Goal: Task Accomplishment & Management: Manage account settings

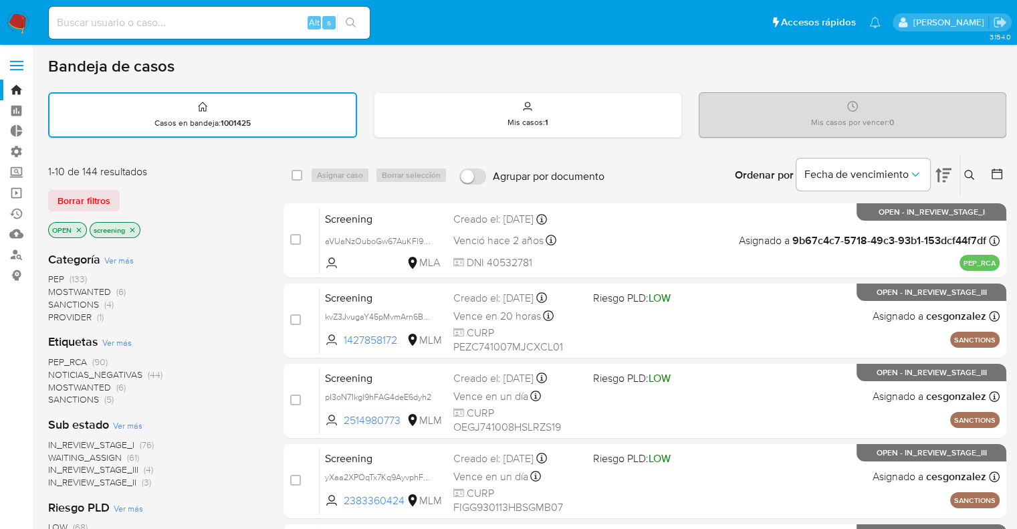
click at [21, 13] on img at bounding box center [18, 22] width 23 height 23
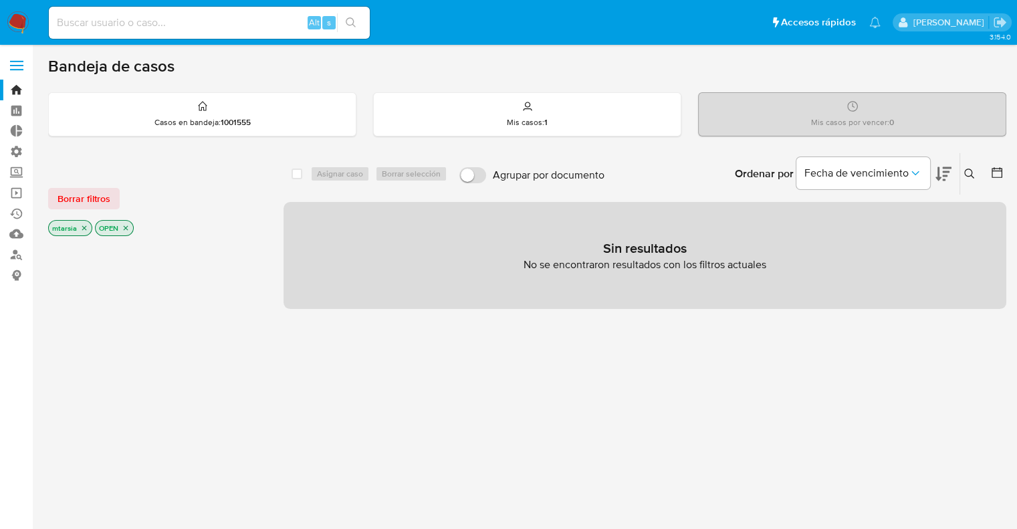
click at [122, 192] on div "Borrar filtros" at bounding box center [155, 198] width 214 height 21
click at [108, 201] on span "Borrar filtros" at bounding box center [83, 198] width 53 height 19
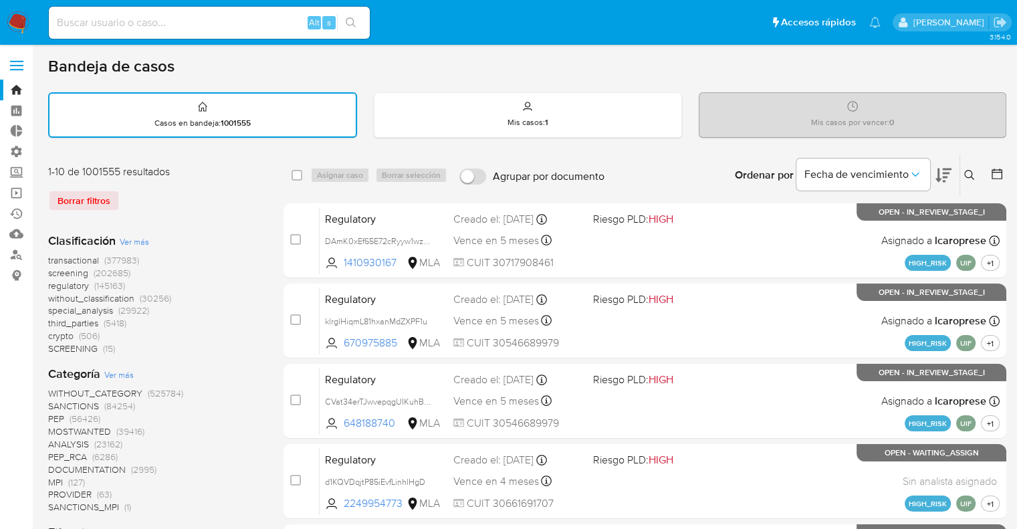
click at [53, 268] on span "screening" at bounding box center [68, 272] width 40 height 13
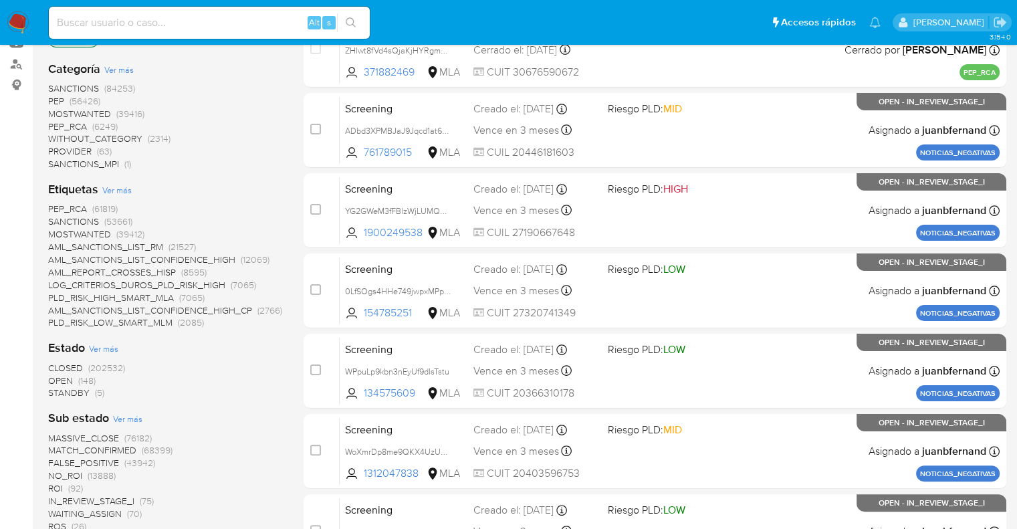
scroll to position [201, 0]
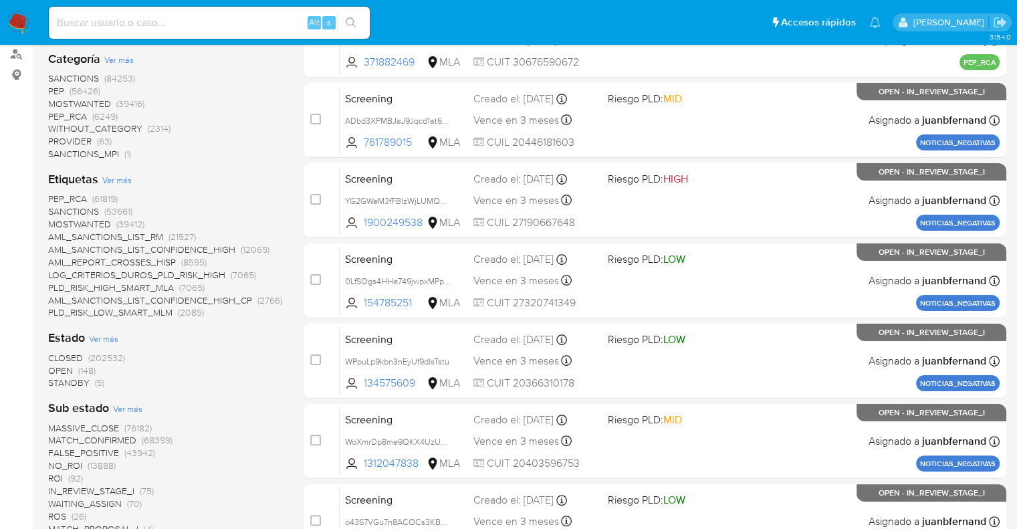
click at [57, 368] on span "OPEN" at bounding box center [60, 370] width 25 height 13
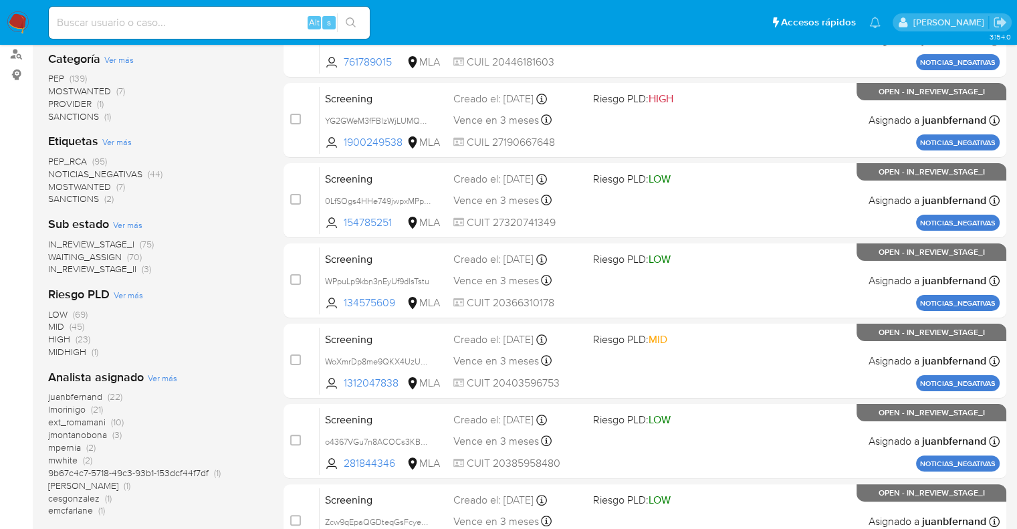
click at [59, 197] on span "SANCTIONS" at bounding box center [73, 198] width 51 height 13
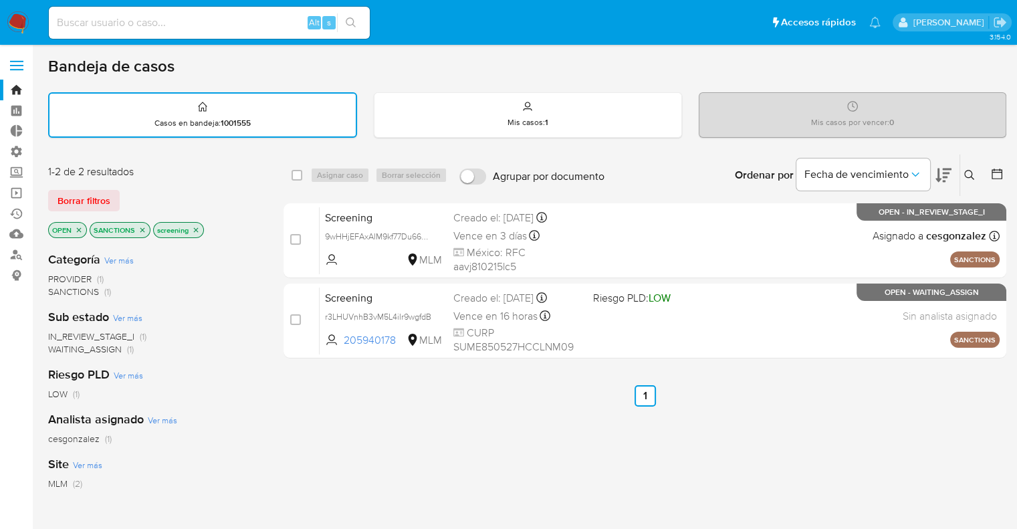
click at [232, 185] on div "1-2 de 2 resultados Borrar filtros OPEN SANCTIONS screening" at bounding box center [155, 202] width 214 height 76
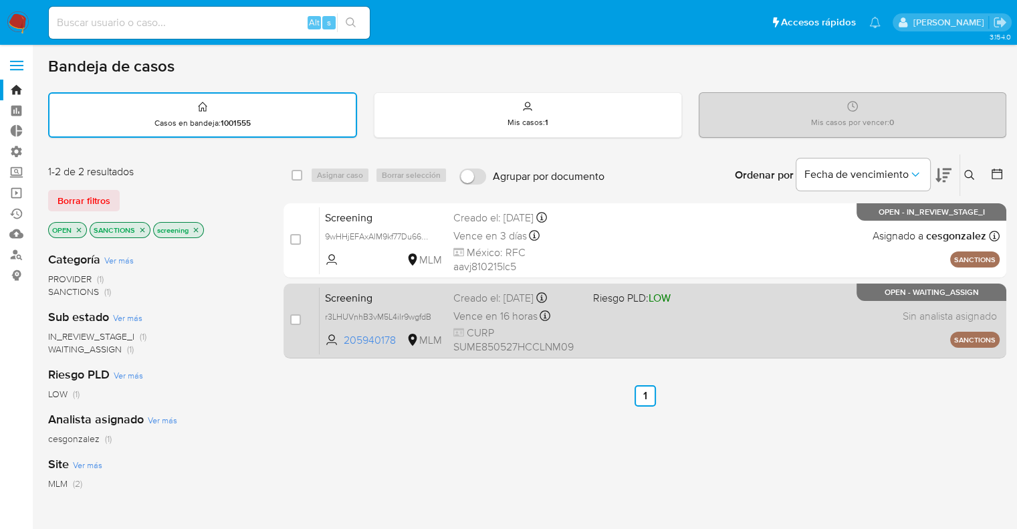
click at [410, 291] on span "Screening" at bounding box center [384, 296] width 118 height 17
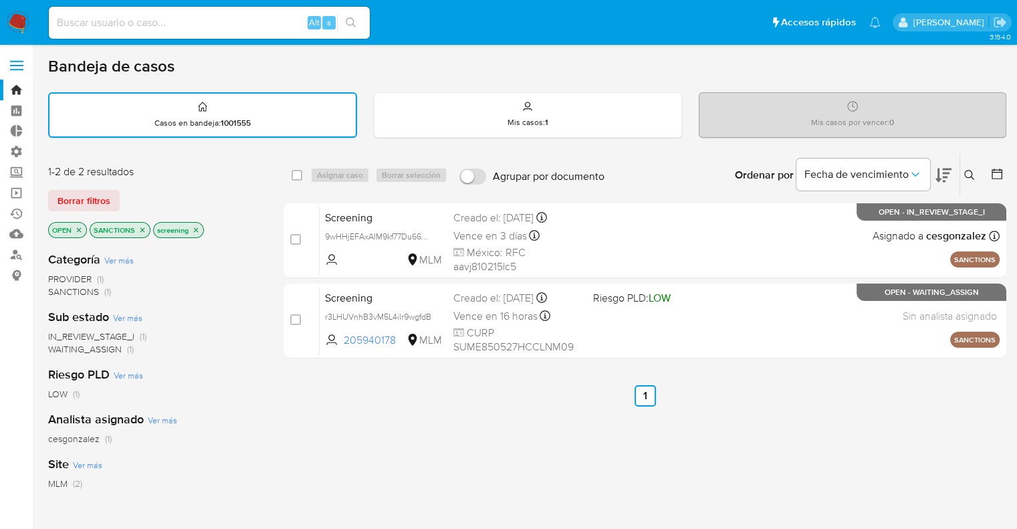
click at [142, 231] on icon "close-filter" at bounding box center [142, 230] width 8 height 8
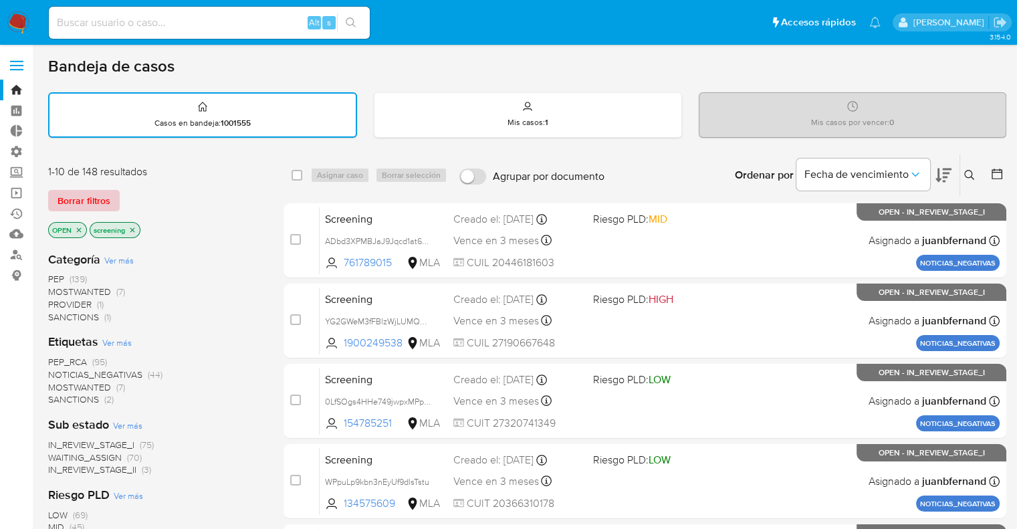
click at [106, 199] on span "Borrar filtros" at bounding box center [83, 200] width 53 height 19
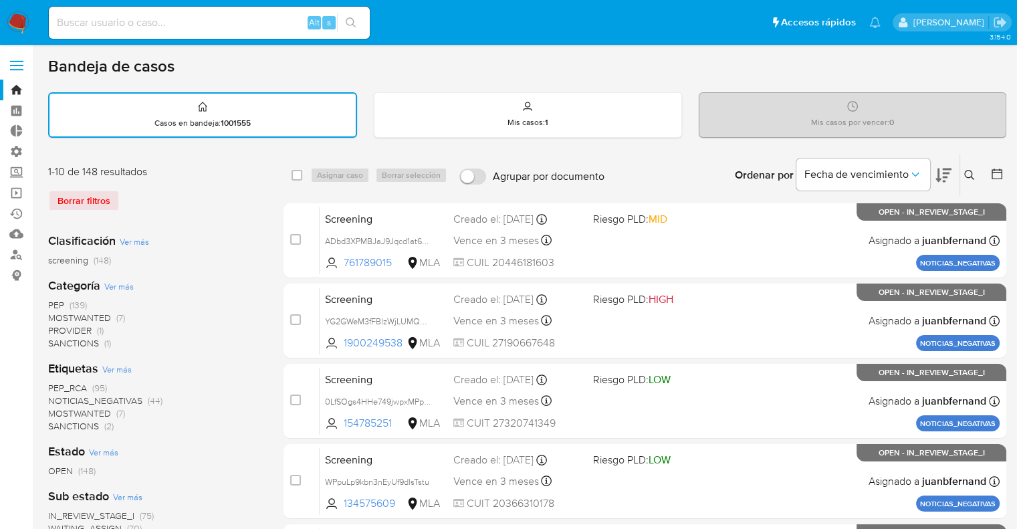
click at [147, 192] on div "Borrar filtros" at bounding box center [155, 200] width 214 height 21
click at [24, 26] on img at bounding box center [18, 22] width 23 height 23
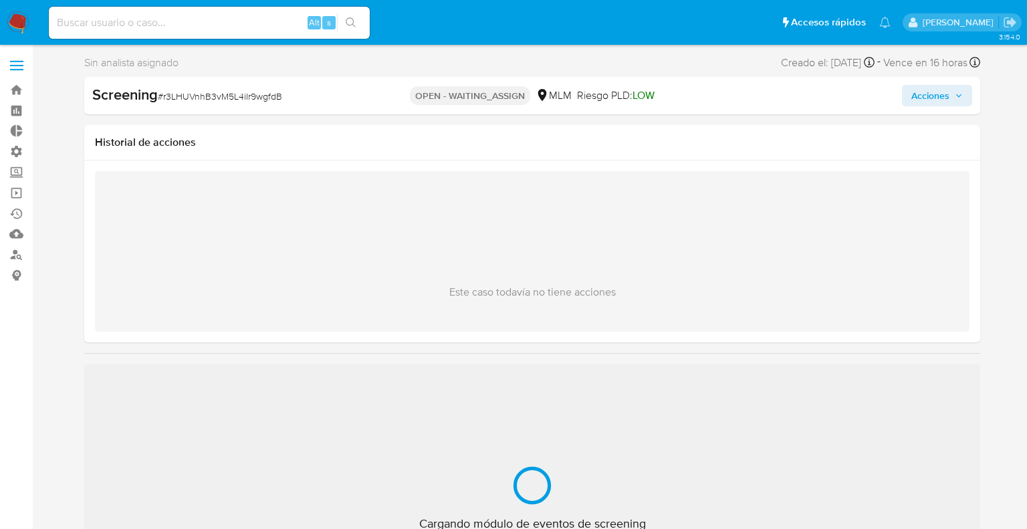
select select "10"
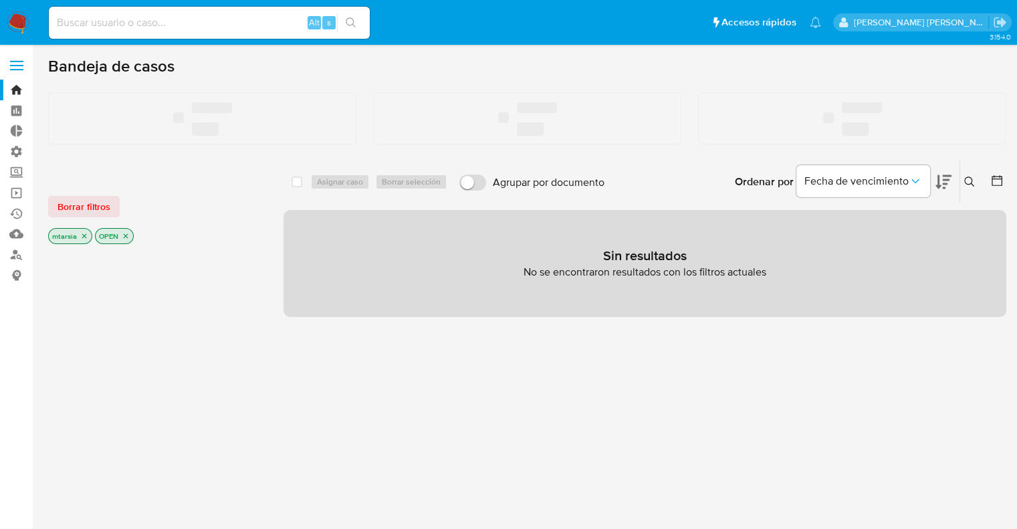
click at [16, 170] on label "Screening" at bounding box center [79, 172] width 159 height 21
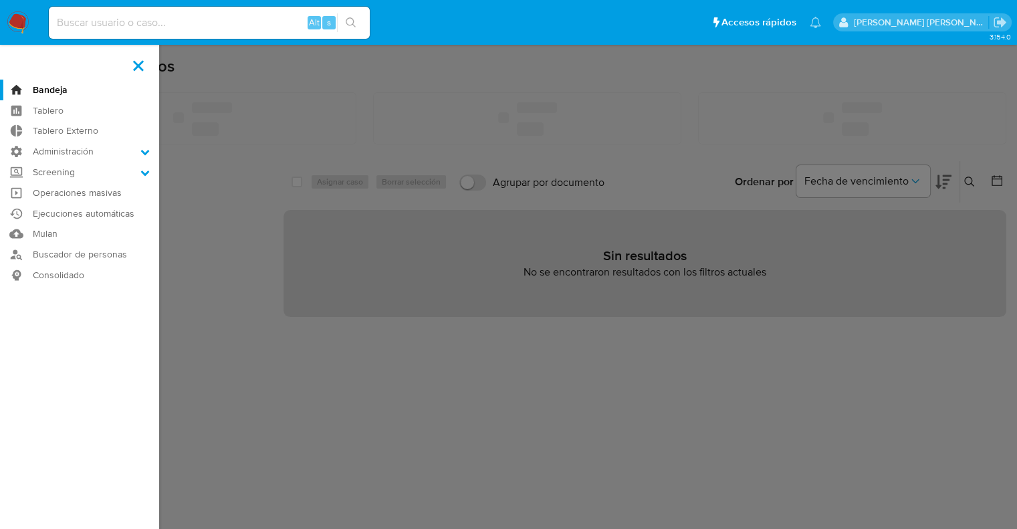
click at [0, 0] on input "Screening" at bounding box center [0, 0] width 0 height 0
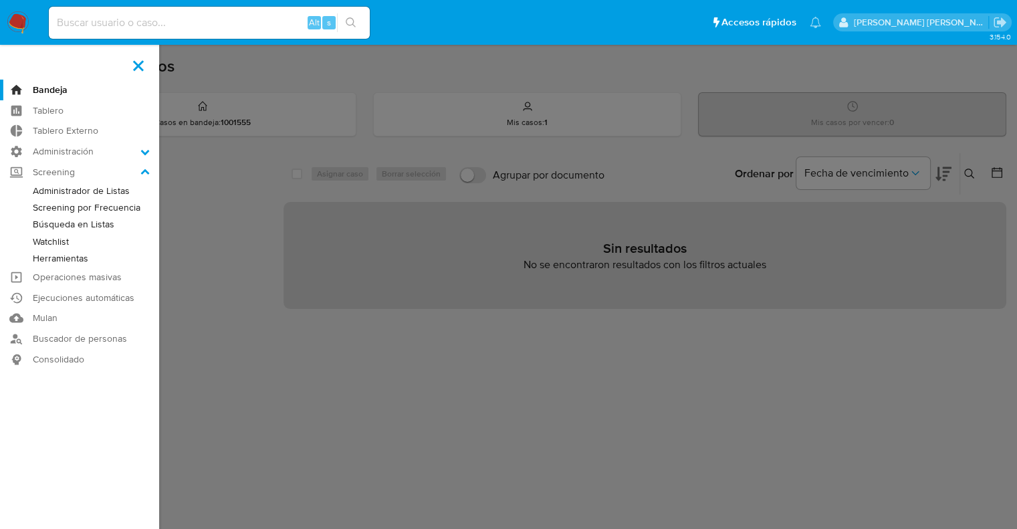
click at [40, 184] on link "Administrador de Listas" at bounding box center [79, 190] width 159 height 17
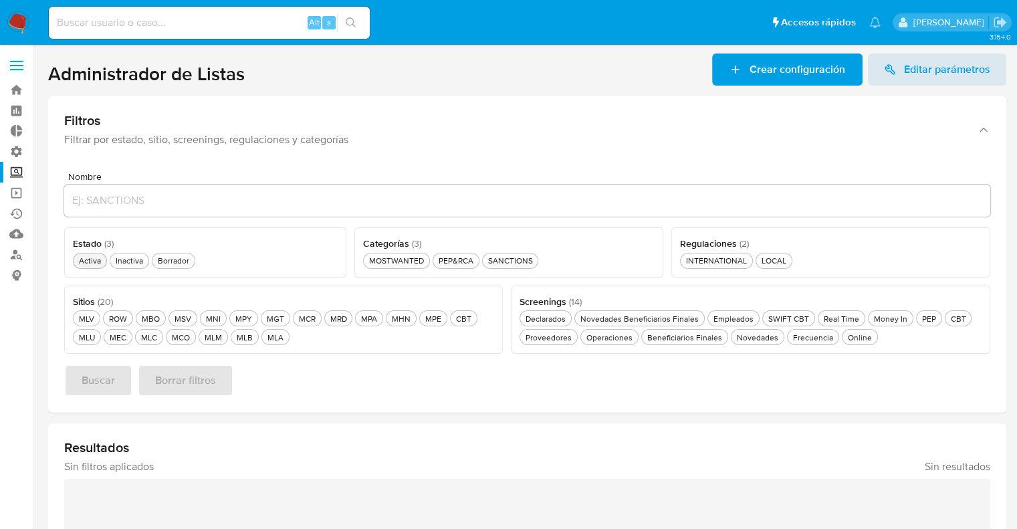
click at [96, 259] on div "Activa Activa" at bounding box center [89, 260] width 27 height 11
click at [489, 261] on div "SANCTIONS SANCTIONS" at bounding box center [510, 260] width 50 height 11
click at [741, 339] on div "Novedades Novedades" at bounding box center [757, 337] width 47 height 11
click at [114, 386] on button "Buscar" at bounding box center [98, 380] width 68 height 32
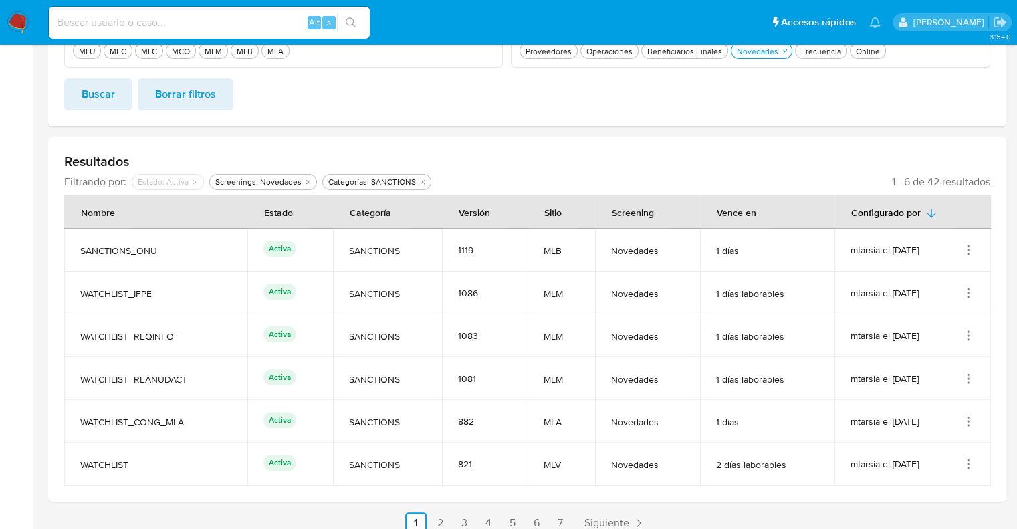
scroll to position [299, 0]
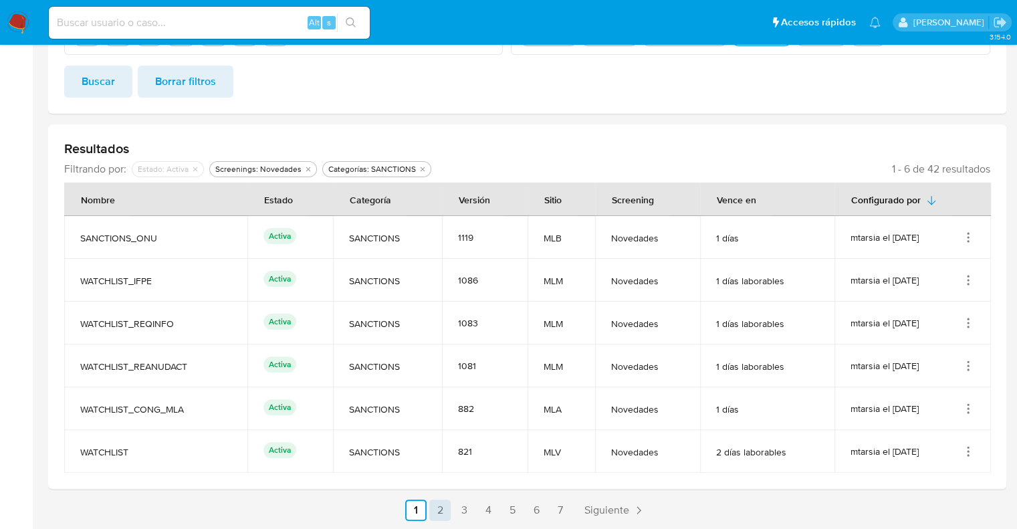
click at [446, 511] on link "2" at bounding box center [439, 509] width 21 height 21
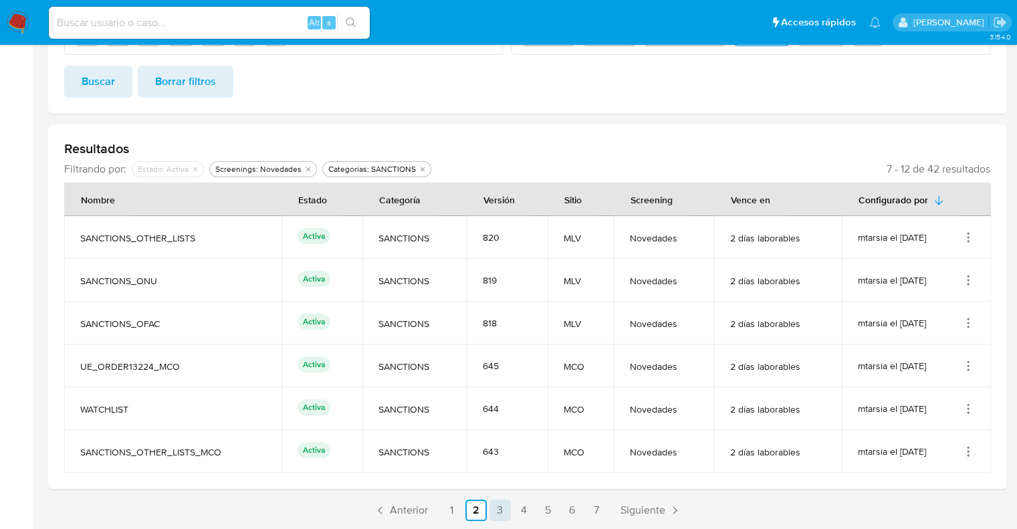
click at [500, 510] on link "3" at bounding box center [499, 509] width 21 height 21
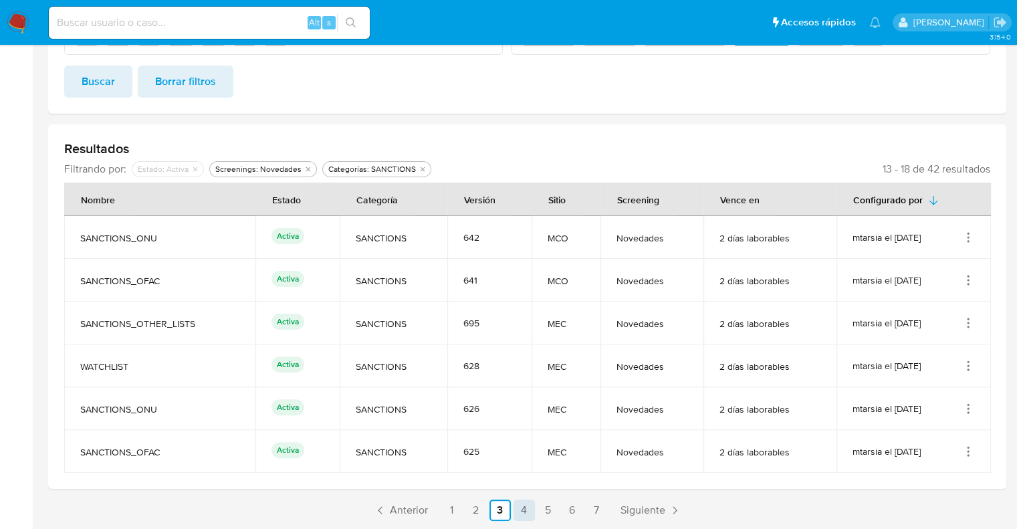
click at [532, 510] on link "4" at bounding box center [523, 509] width 21 height 21
click at [550, 510] on link "5" at bounding box center [547, 509] width 21 height 21
click at [452, 511] on link "1" at bounding box center [451, 509] width 21 height 21
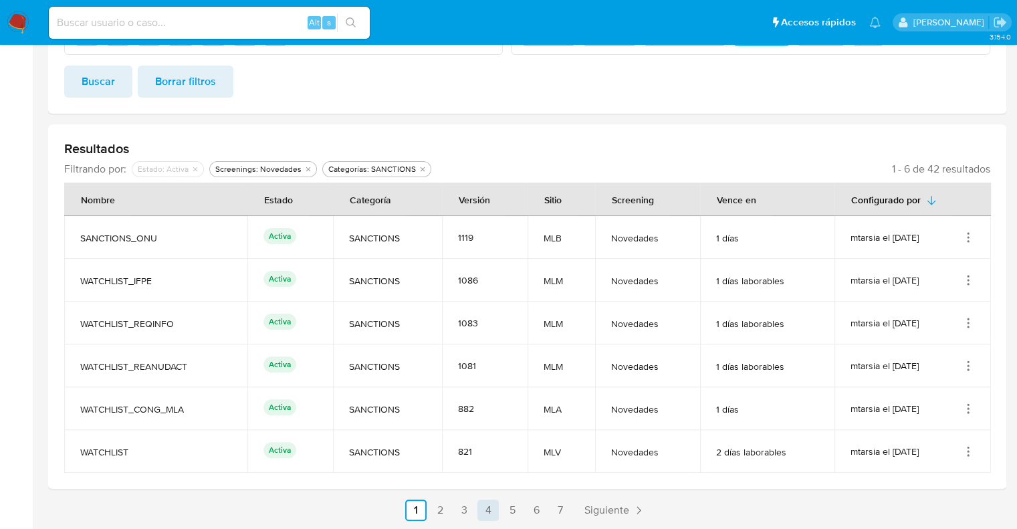
click at [497, 513] on link "4" at bounding box center [487, 509] width 21 height 21
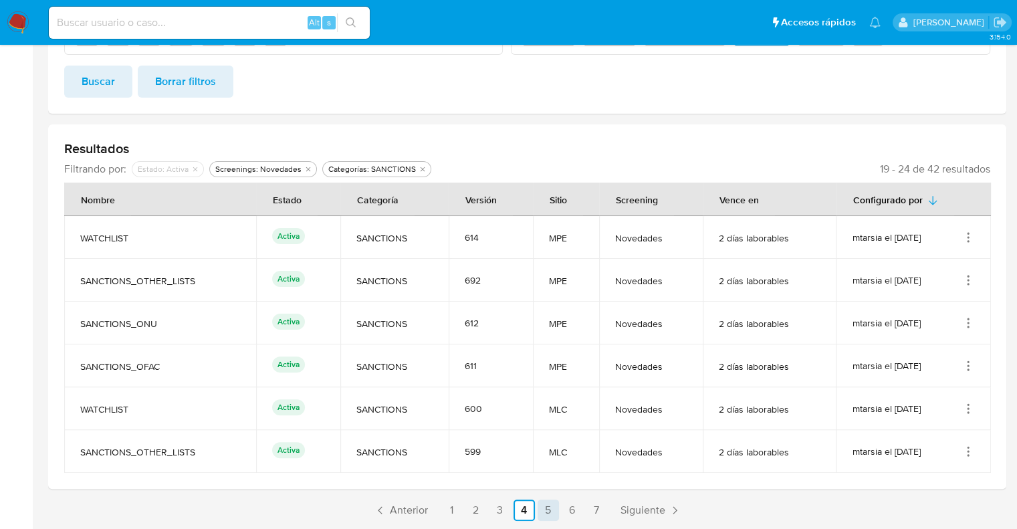
click at [552, 515] on link "5" at bounding box center [547, 509] width 21 height 21
click at [449, 512] on link "1" at bounding box center [451, 509] width 21 height 21
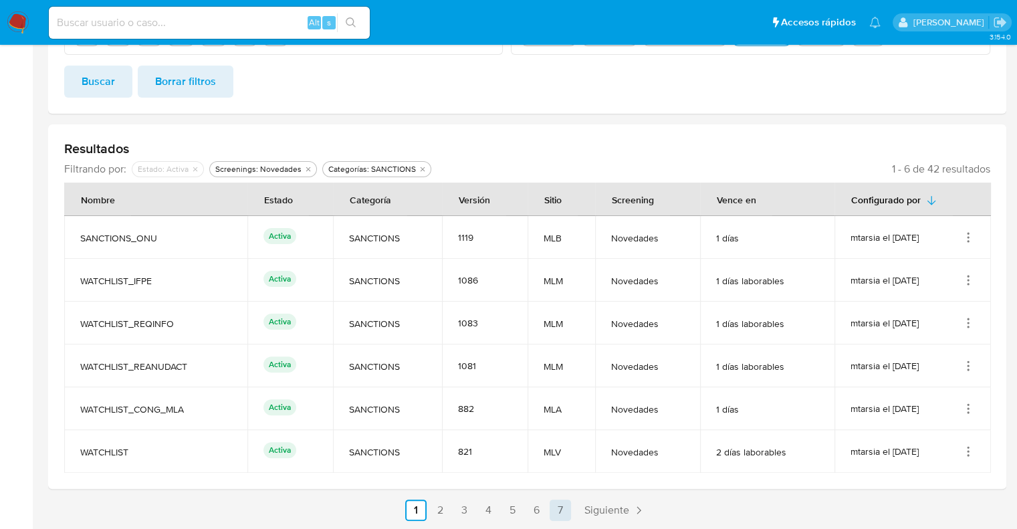
click at [559, 515] on link "7" at bounding box center [560, 509] width 21 height 21
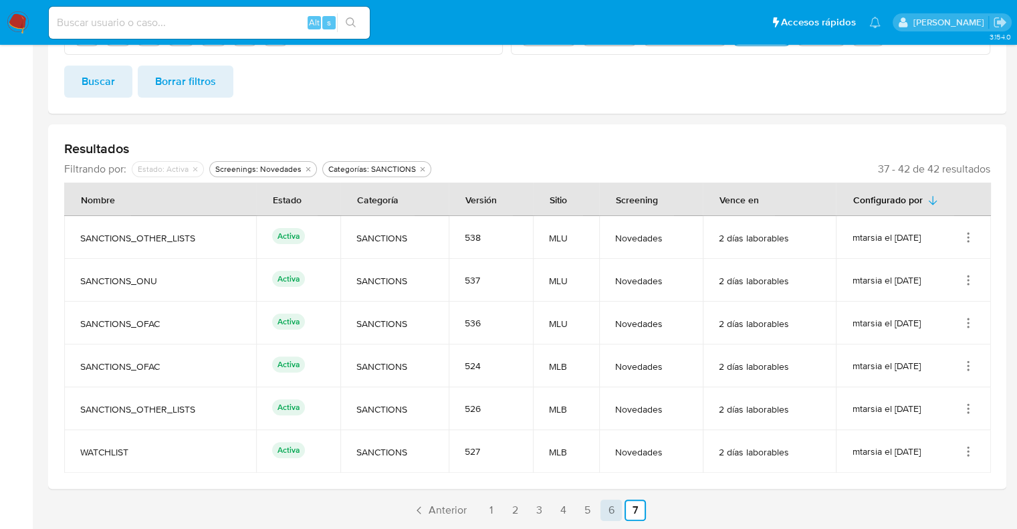
click at [608, 513] on link "6" at bounding box center [610, 509] width 21 height 21
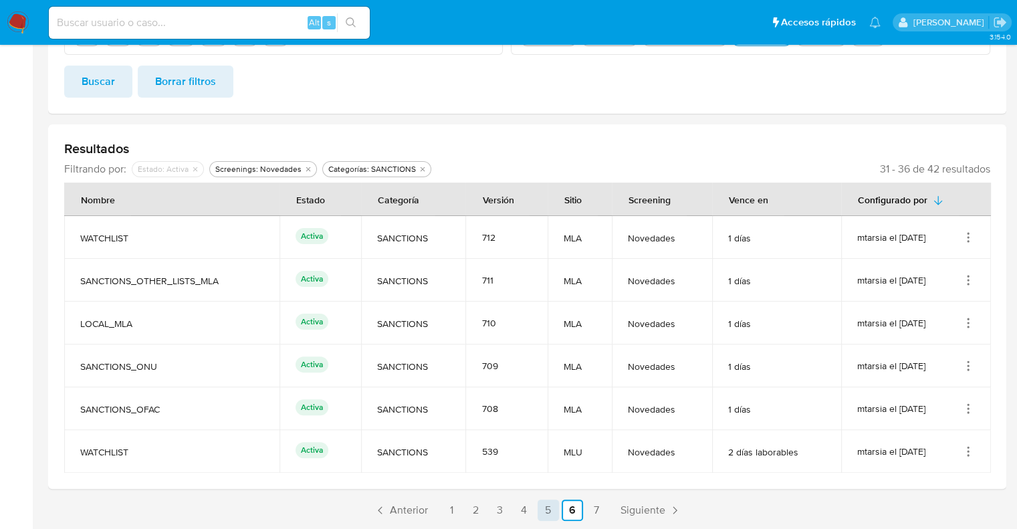
click at [550, 513] on link "5" at bounding box center [547, 509] width 21 height 21
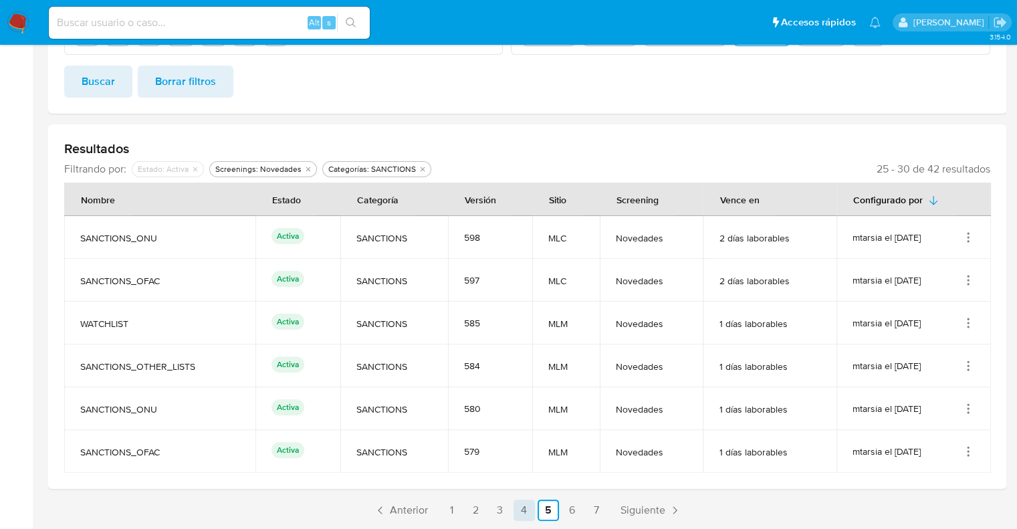
click at [528, 513] on link "4" at bounding box center [523, 509] width 21 height 21
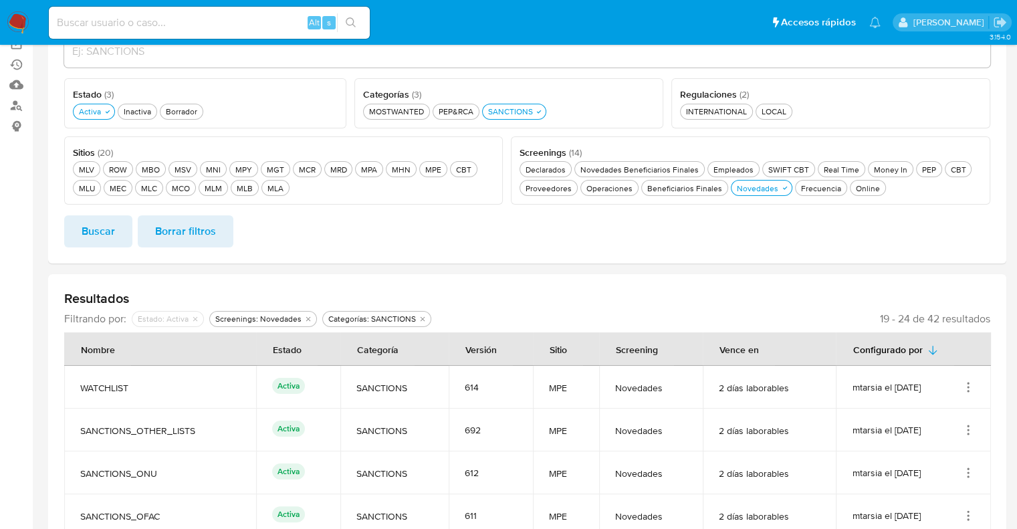
scroll to position [0, 0]
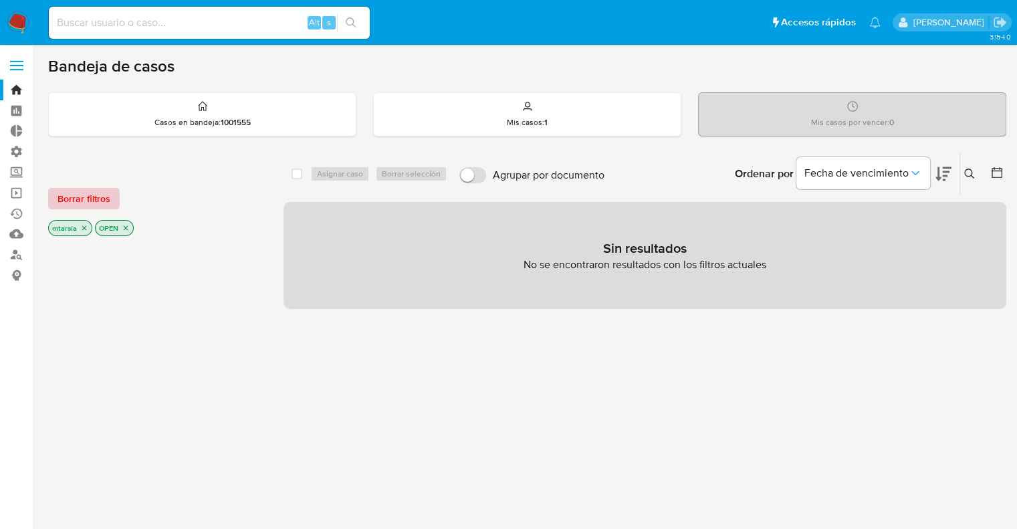
click at [112, 202] on button "Borrar filtros" at bounding box center [84, 198] width 72 height 21
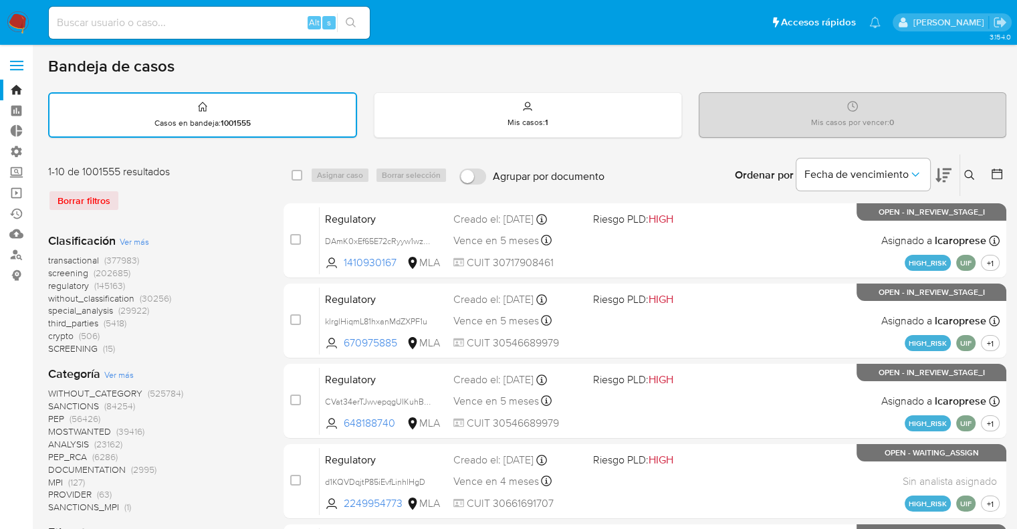
click at [50, 282] on span "regulatory" at bounding box center [68, 285] width 41 height 13
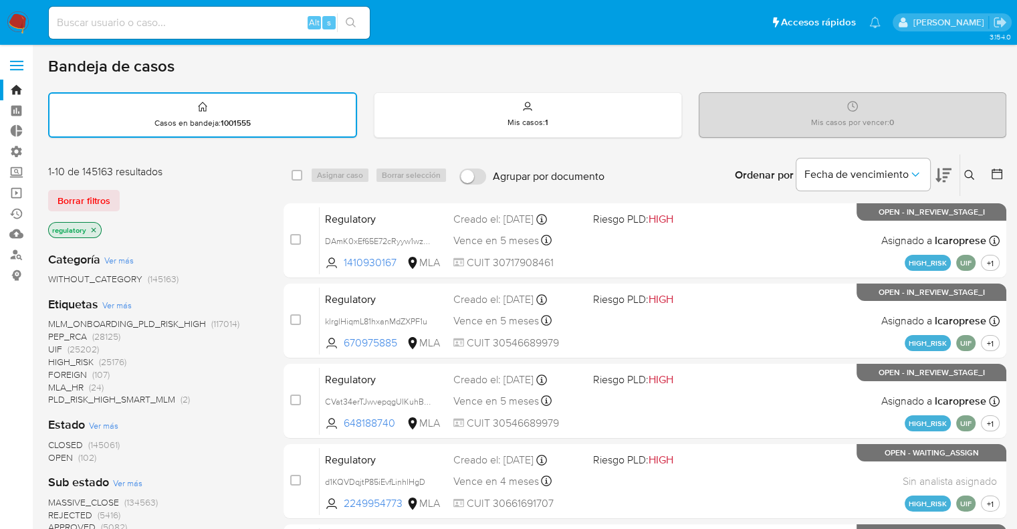
click at [58, 454] on span "OPEN" at bounding box center [60, 457] width 25 height 13
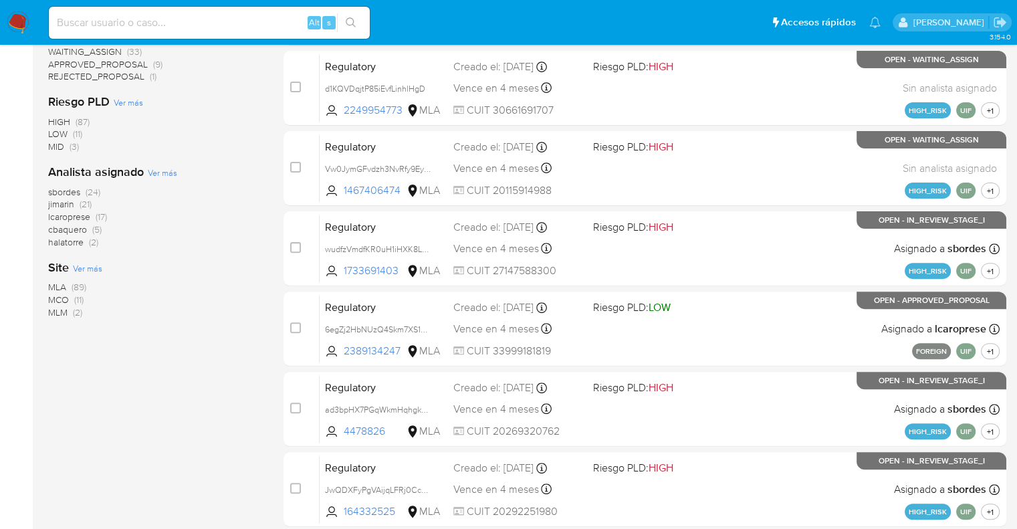
scroll to position [401, 0]
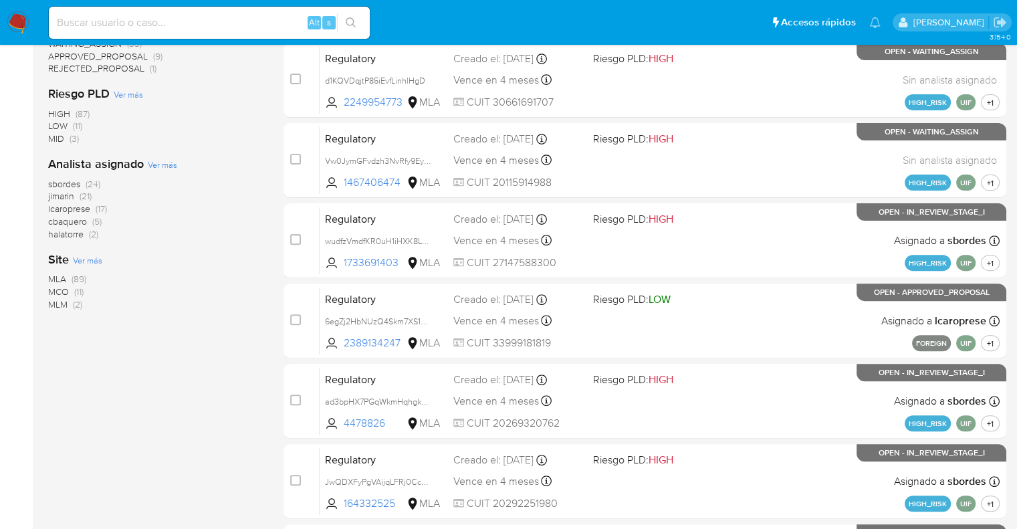
click at [58, 291] on span "MCO" at bounding box center [58, 291] width 21 height 13
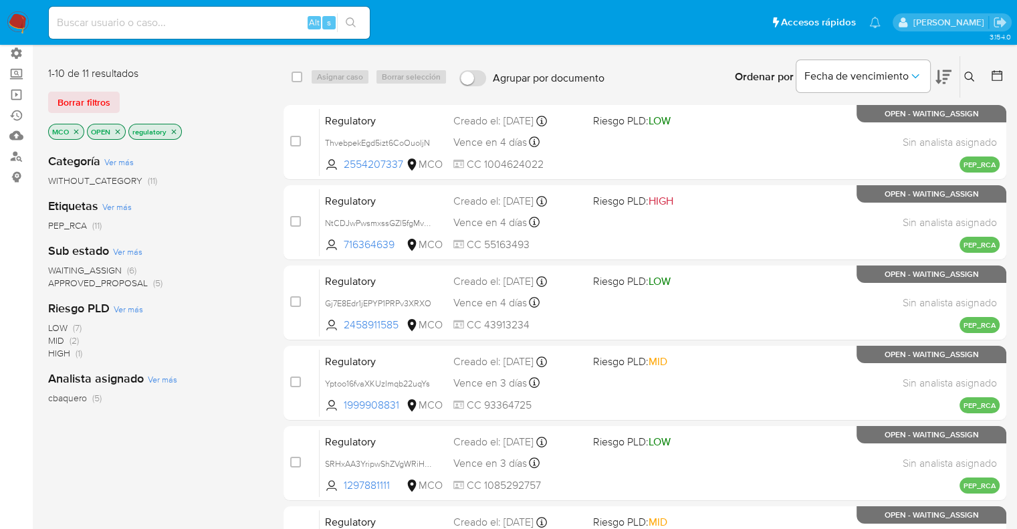
scroll to position [67, 0]
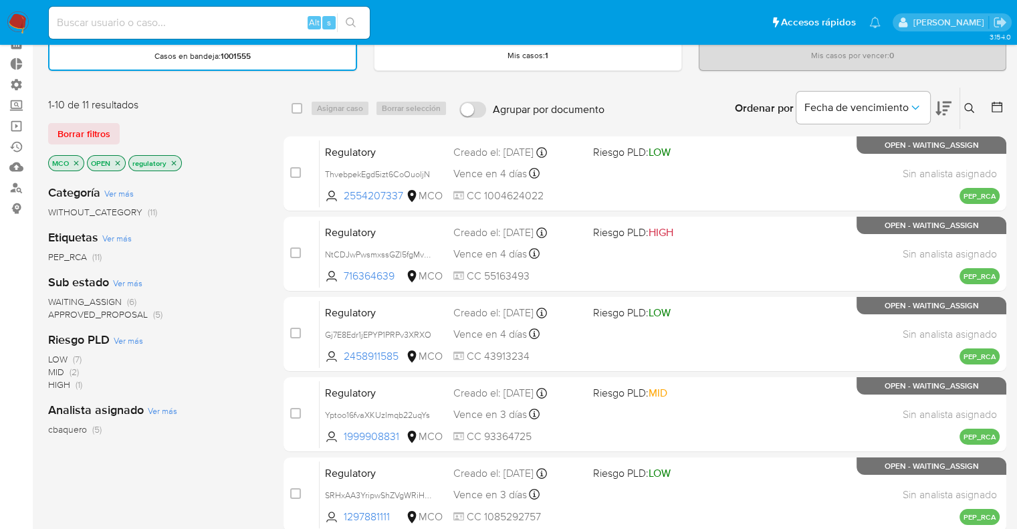
click at [950, 102] on icon at bounding box center [943, 109] width 16 height 14
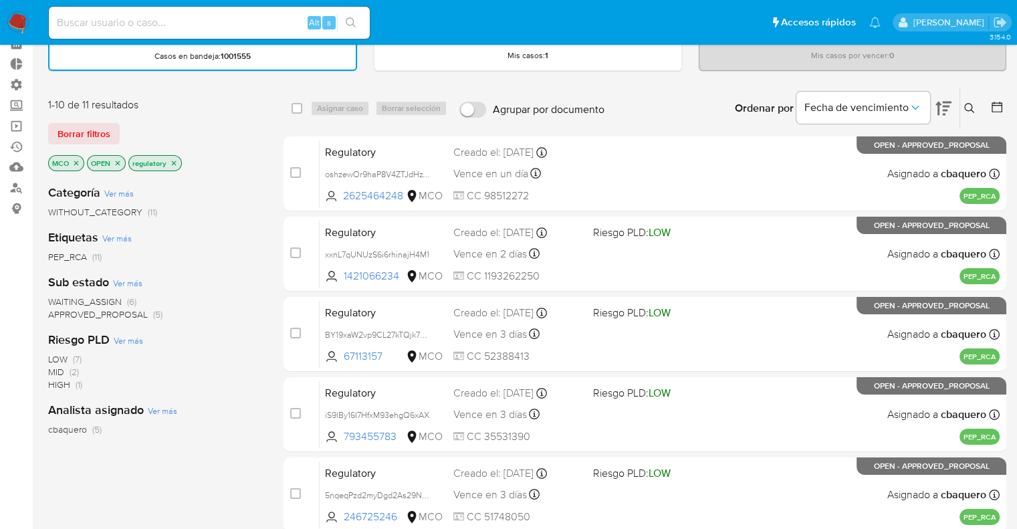
click at [62, 299] on span "WAITING_ASSIGN" at bounding box center [85, 301] width 74 height 13
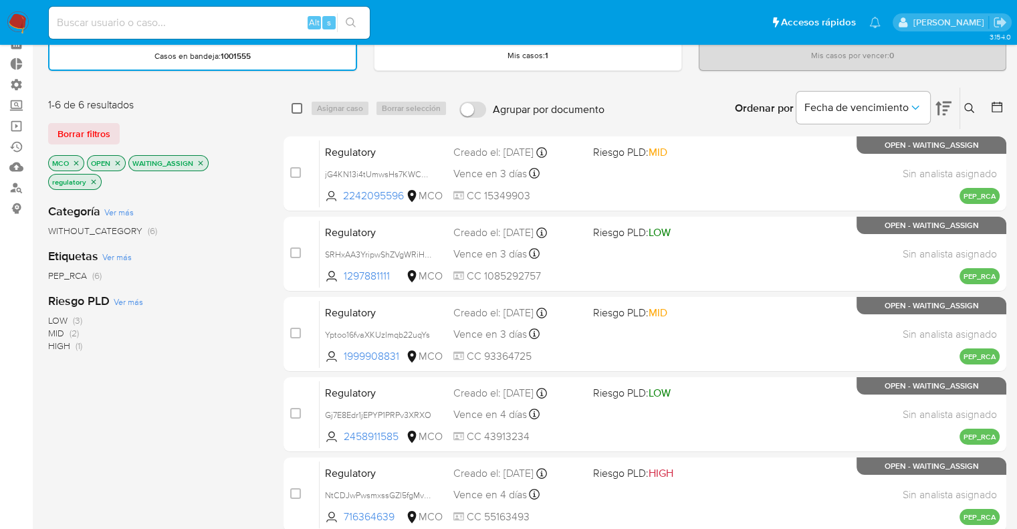
click at [299, 110] on input "checkbox" at bounding box center [296, 108] width 11 height 11
checkbox input "true"
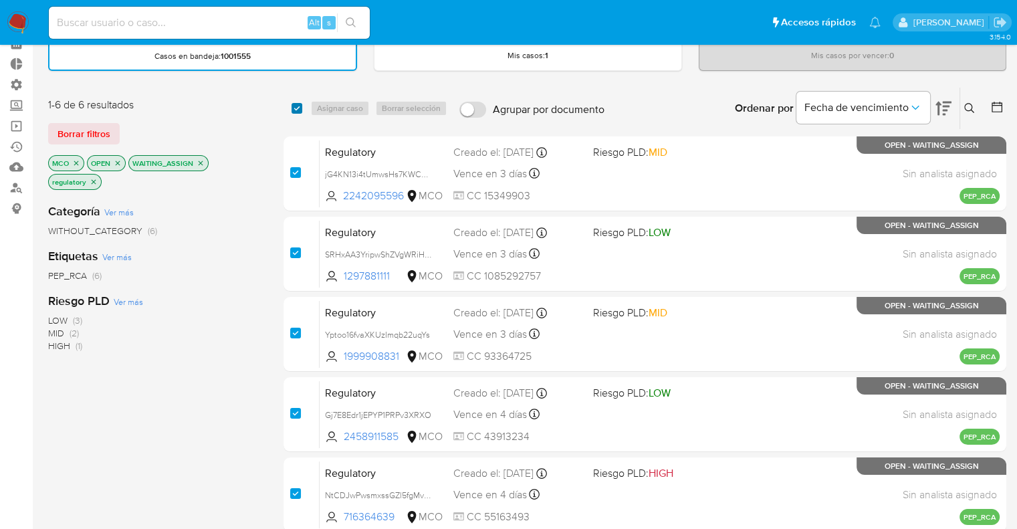
checkbox input "true"
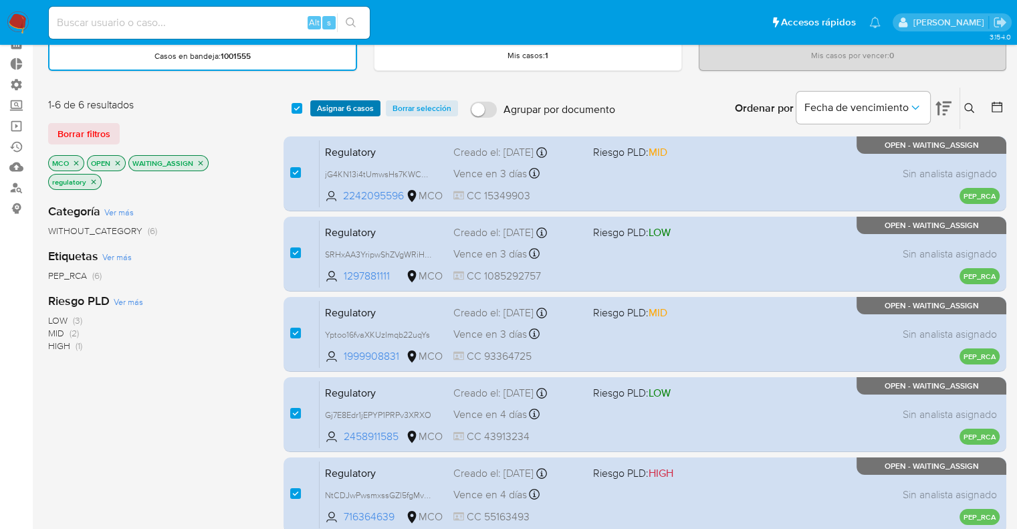
click at [312, 109] on button "Asignar 6 casos" at bounding box center [345, 108] width 70 height 16
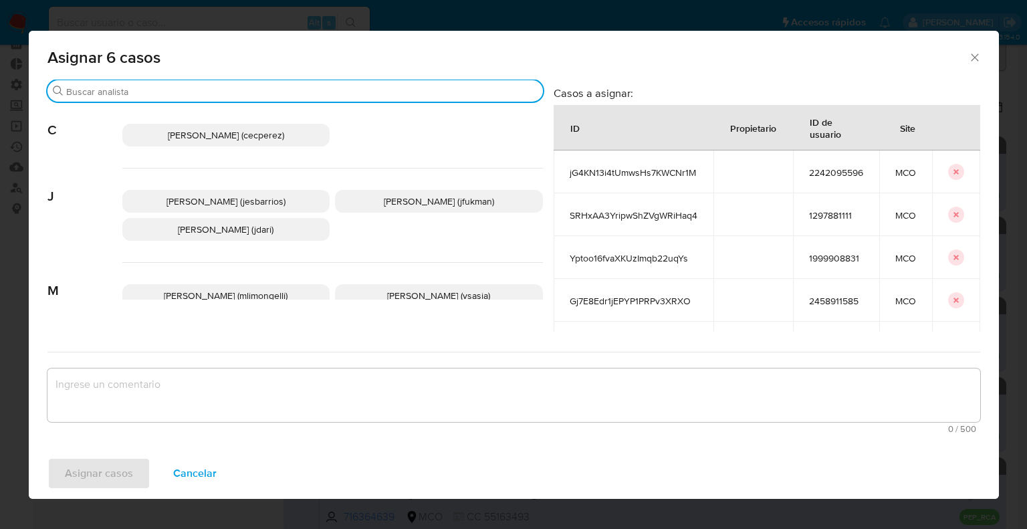
click at [314, 93] on input "Buscar" at bounding box center [301, 92] width 471 height 12
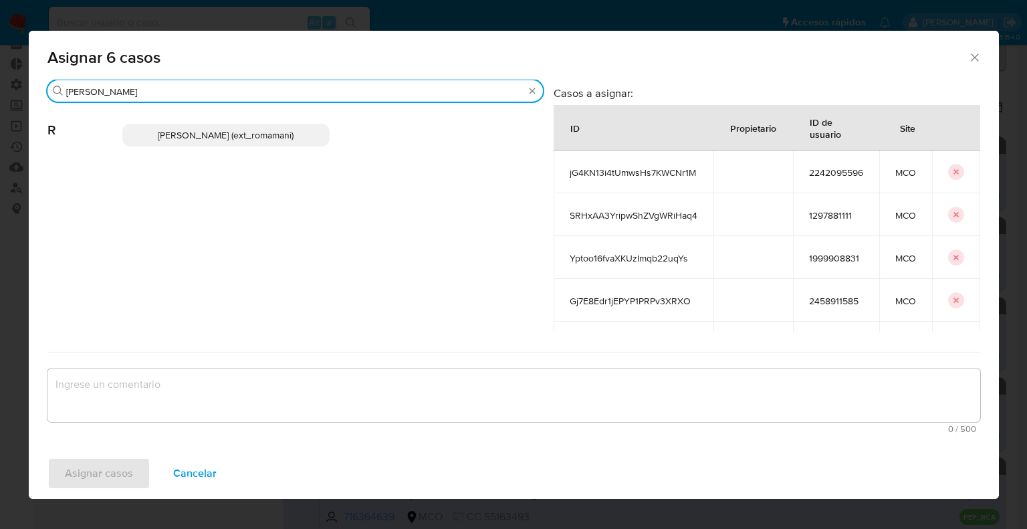
type input "rosa"
click at [314, 133] on p "Rosalia Mamani (ext_romamani)" at bounding box center [226, 135] width 208 height 23
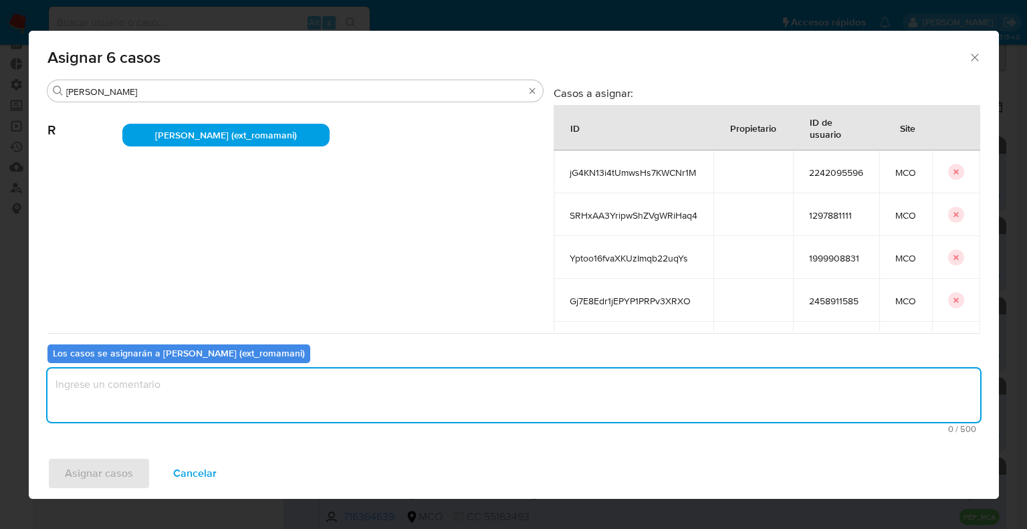
click at [297, 403] on textarea "assign-modal" at bounding box center [513, 394] width 933 height 53
drag, startPoint x: 139, startPoint y: 387, endPoint x: 0, endPoint y: 388, distance: 139.0
click at [0, 388] on div "Asignar 6 casos Buscar rosa R Rosalia Mamani (ext_romamani) Casos a asignar: ID…" at bounding box center [513, 264] width 1027 height 529
type textarea "Asignación."
click at [142, 471] on button "Asignar casos" at bounding box center [98, 473] width 103 height 32
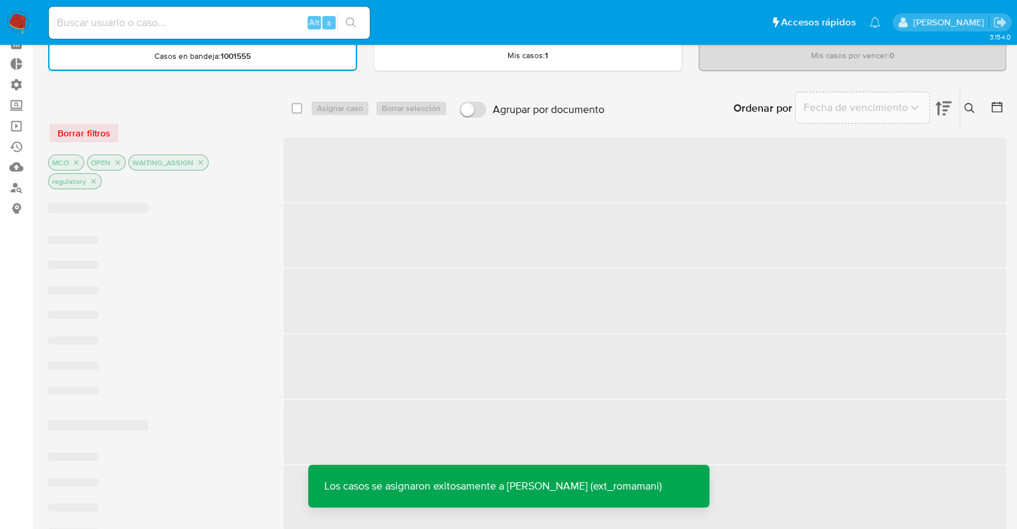
click at [228, 115] on div "Borrar filtros MCO OPEN WAITING_ASSIGN regulatory" at bounding box center [155, 145] width 214 height 94
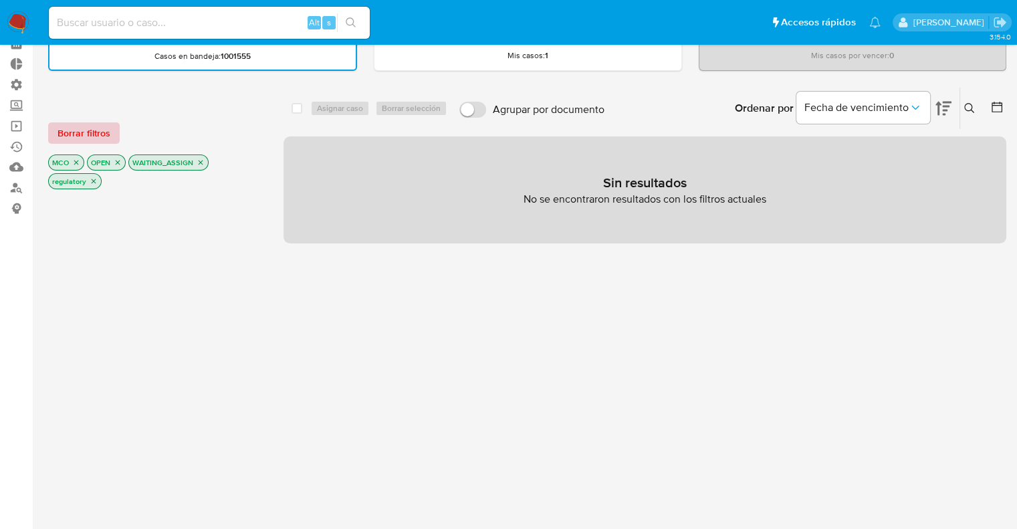
click at [112, 135] on button "Borrar filtros" at bounding box center [84, 132] width 72 height 21
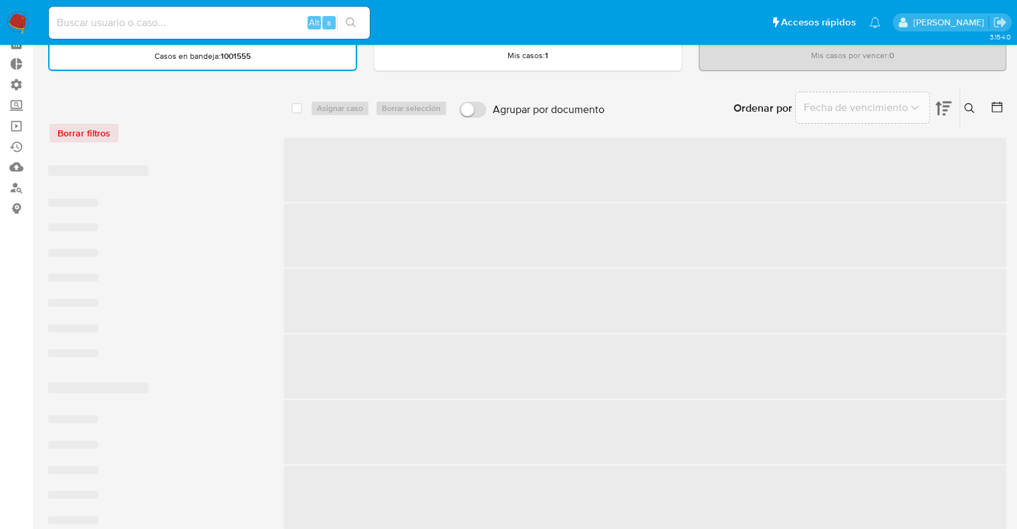
click at [190, 131] on div "Borrar filtros" at bounding box center [155, 132] width 214 height 21
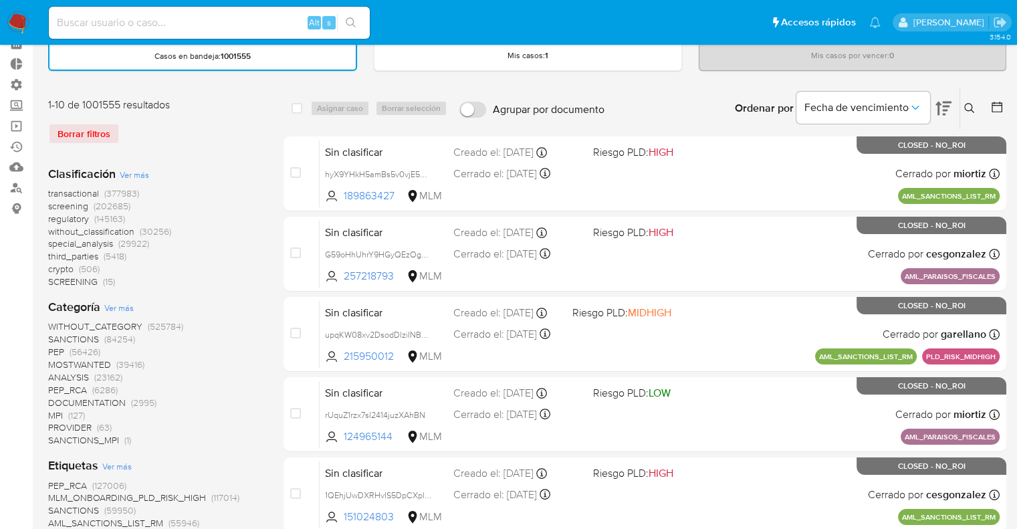
click at [56, 203] on span "screening" at bounding box center [68, 205] width 40 height 13
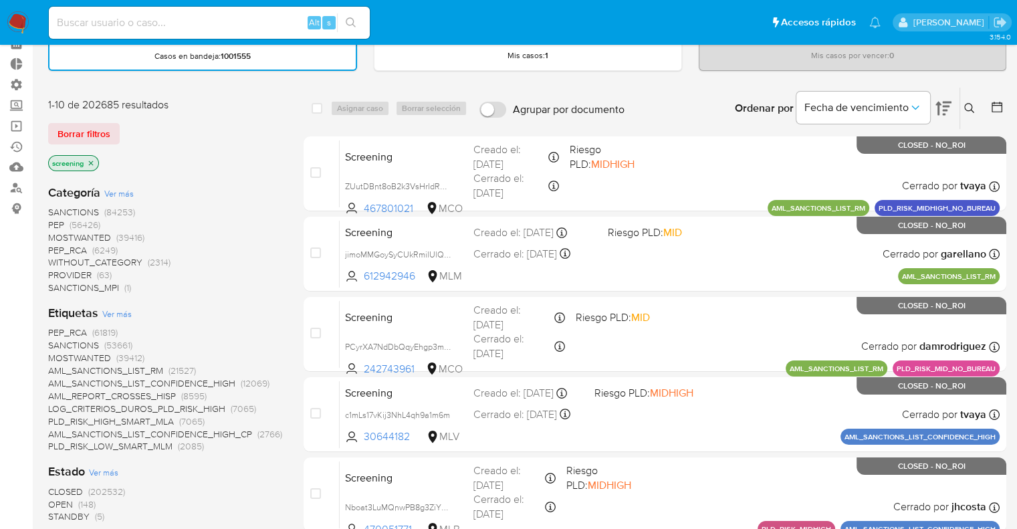
click at [53, 505] on span "OPEN" at bounding box center [60, 503] width 25 height 13
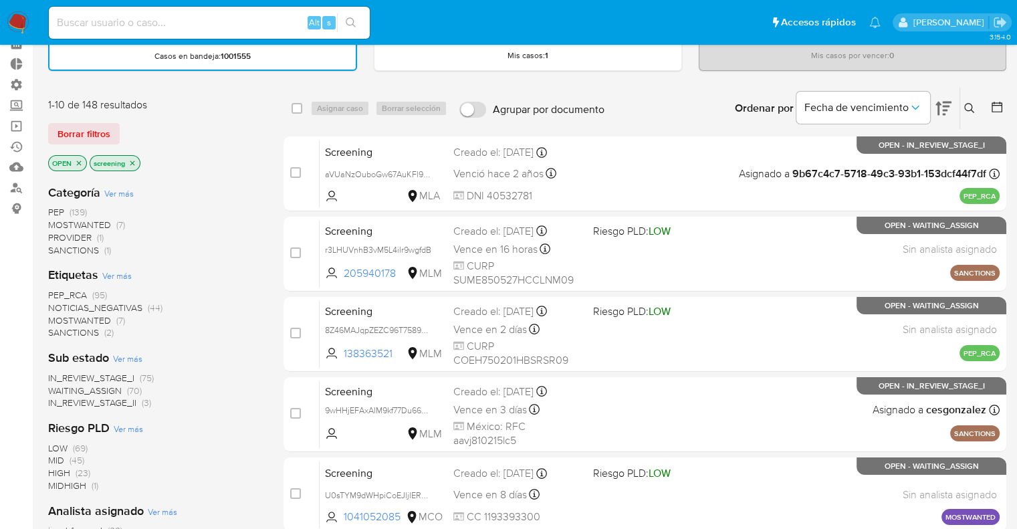
click at [58, 316] on span "MOSTWANTED" at bounding box center [79, 320] width 63 height 13
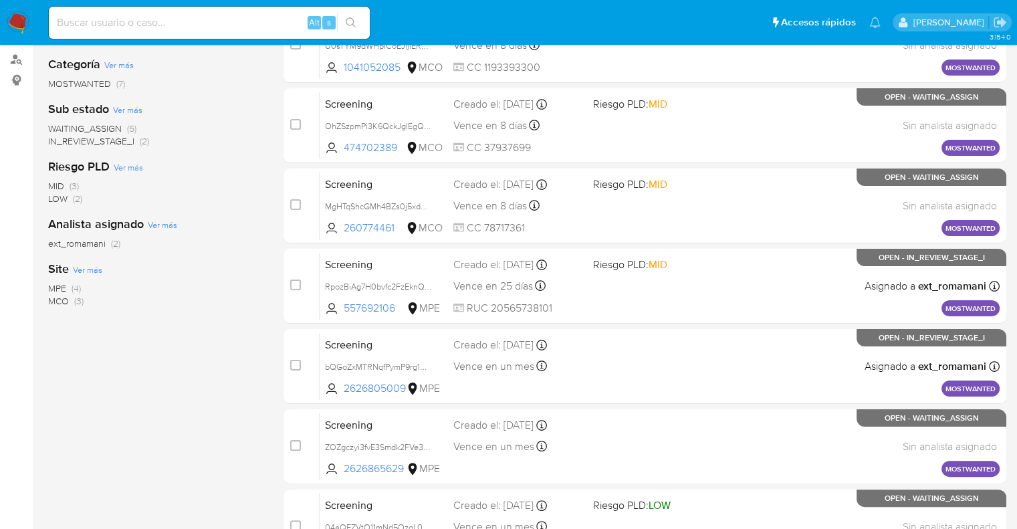
scroll to position [67, 0]
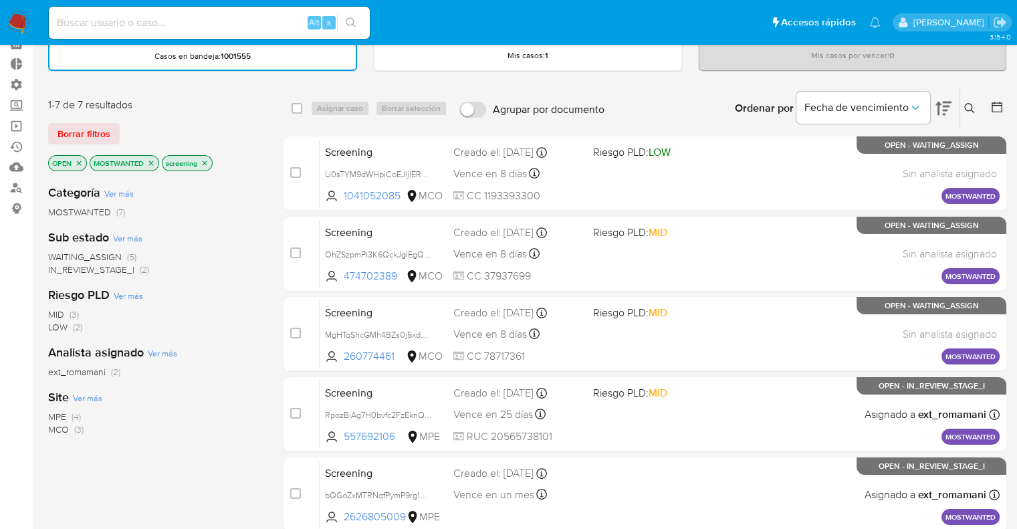
click at [56, 257] on span "WAITING_ASSIGN" at bounding box center [85, 256] width 74 height 13
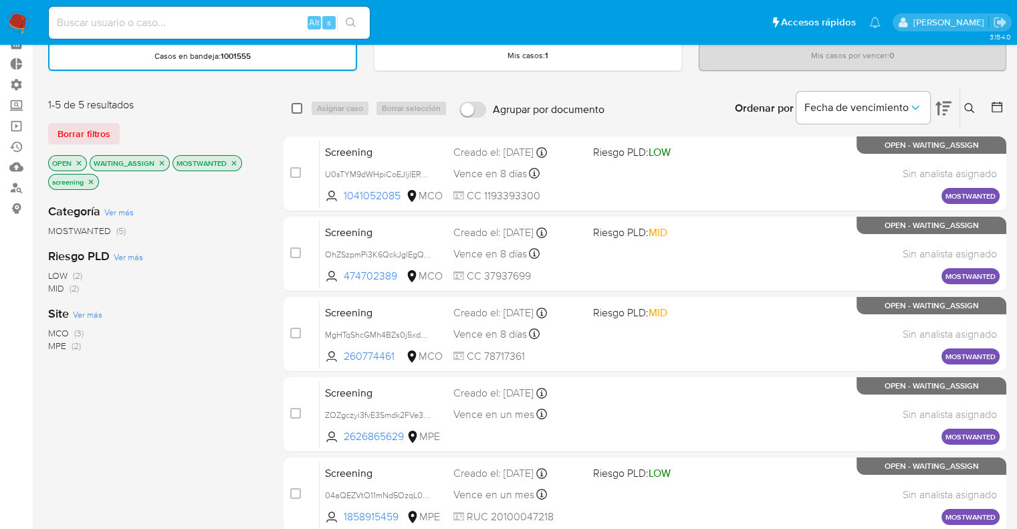
click at [297, 106] on input "checkbox" at bounding box center [296, 108] width 11 height 11
checkbox input "true"
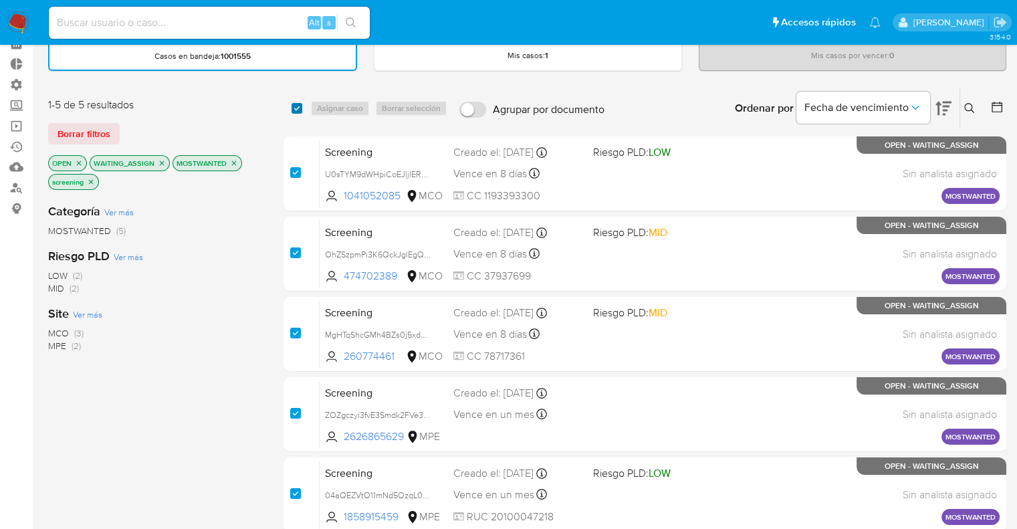
checkbox input "true"
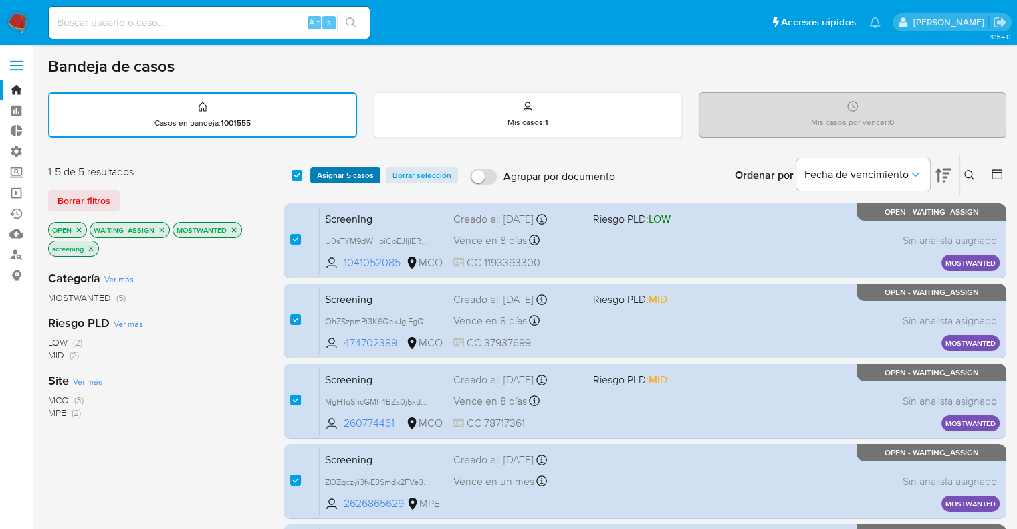
click at [377, 174] on button "Asignar 5 casos" at bounding box center [345, 175] width 70 height 16
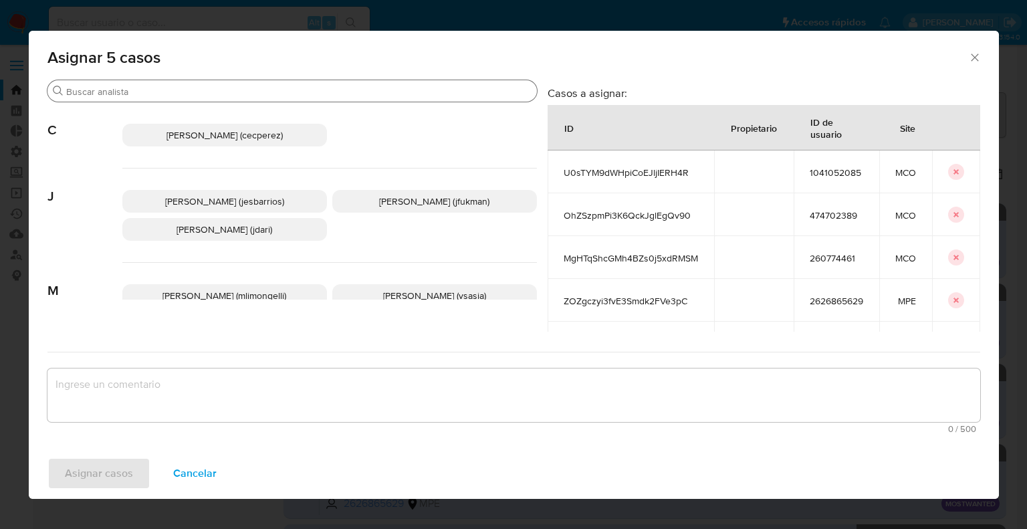
click at [312, 93] on input "Buscar" at bounding box center [298, 92] width 465 height 12
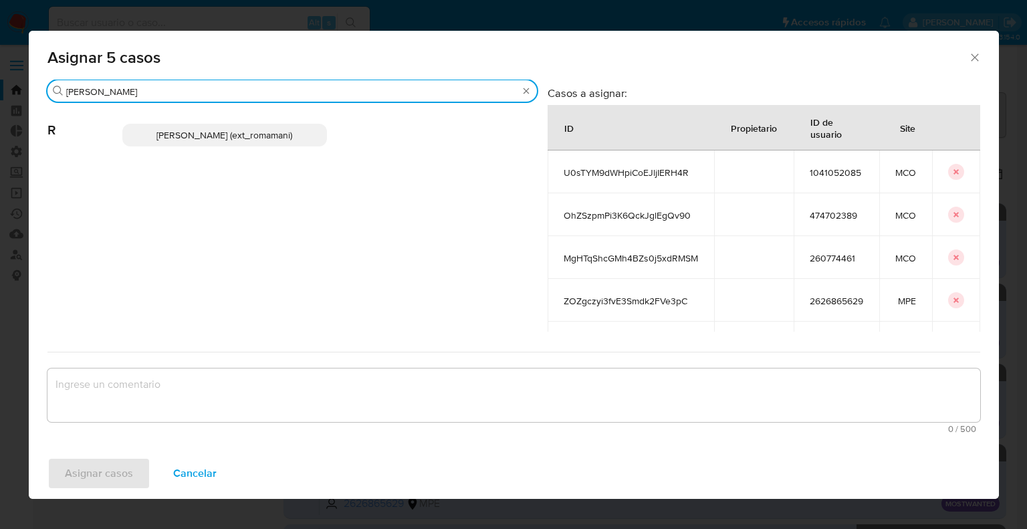
type input "rosa"
click at [303, 129] on p "Rosalia Mamani (ext_romamani)" at bounding box center [224, 135] width 205 height 23
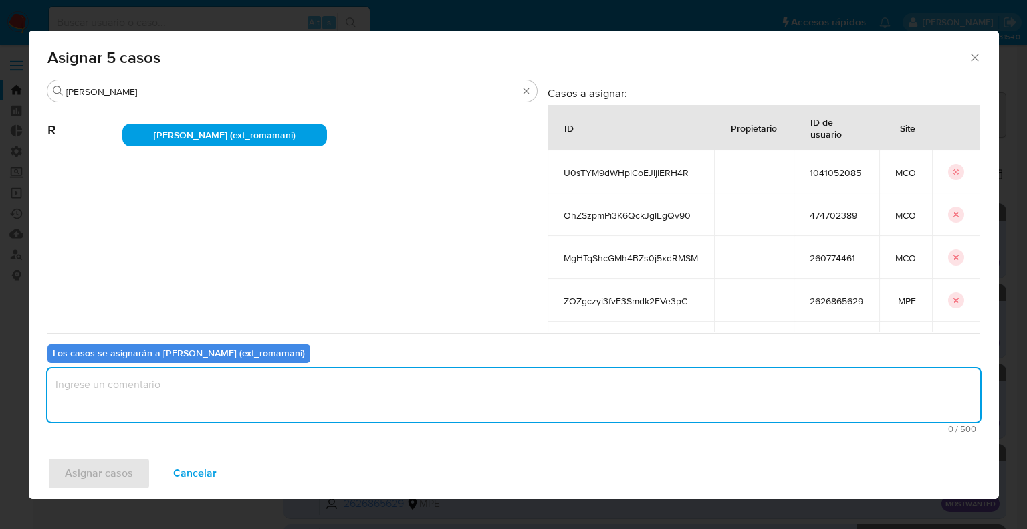
click at [233, 396] on textarea "assign-modal" at bounding box center [513, 394] width 933 height 53
paste textarea "Asignación."
type textarea "Asignación."
click at [139, 471] on button "Asignar casos" at bounding box center [98, 473] width 103 height 32
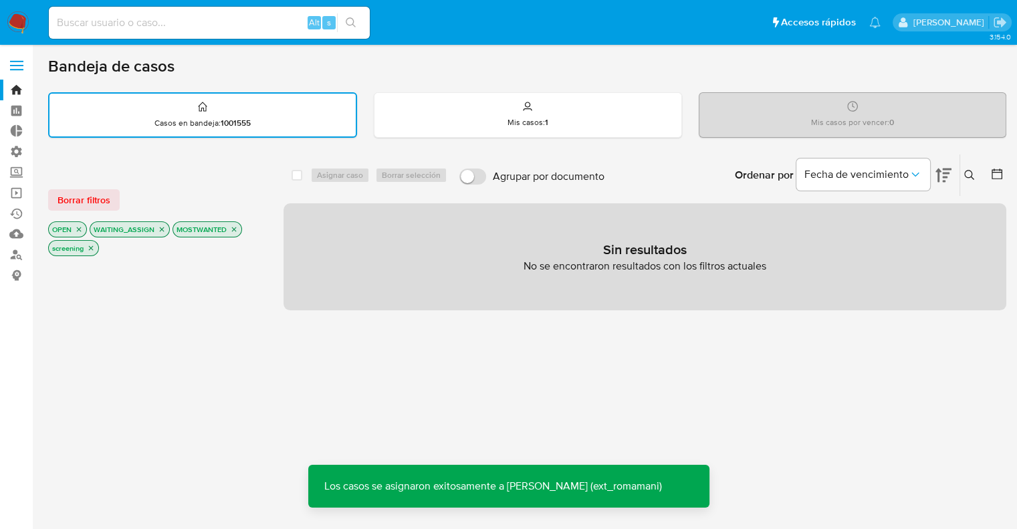
click at [160, 225] on icon "close-filter" at bounding box center [162, 229] width 8 height 8
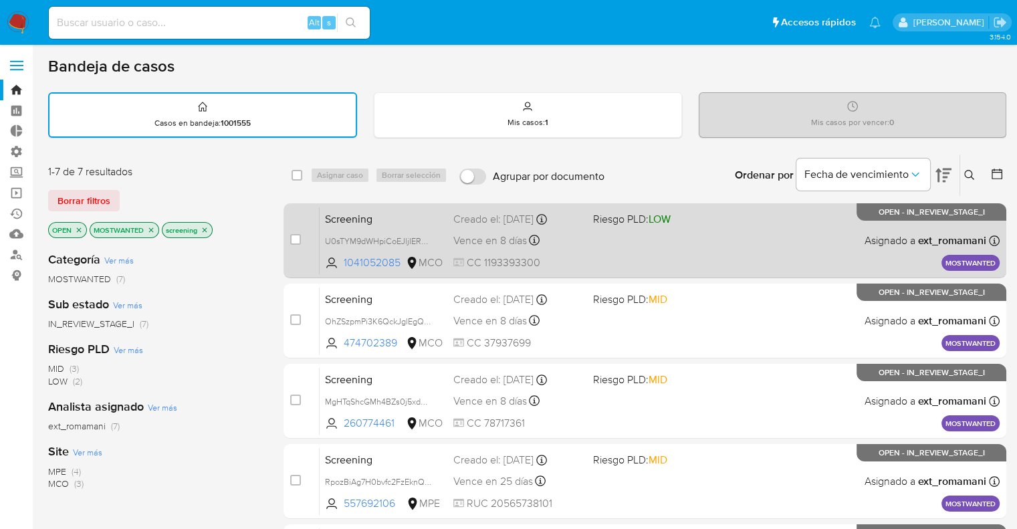
click at [375, 215] on span "Screening" at bounding box center [384, 217] width 118 height 17
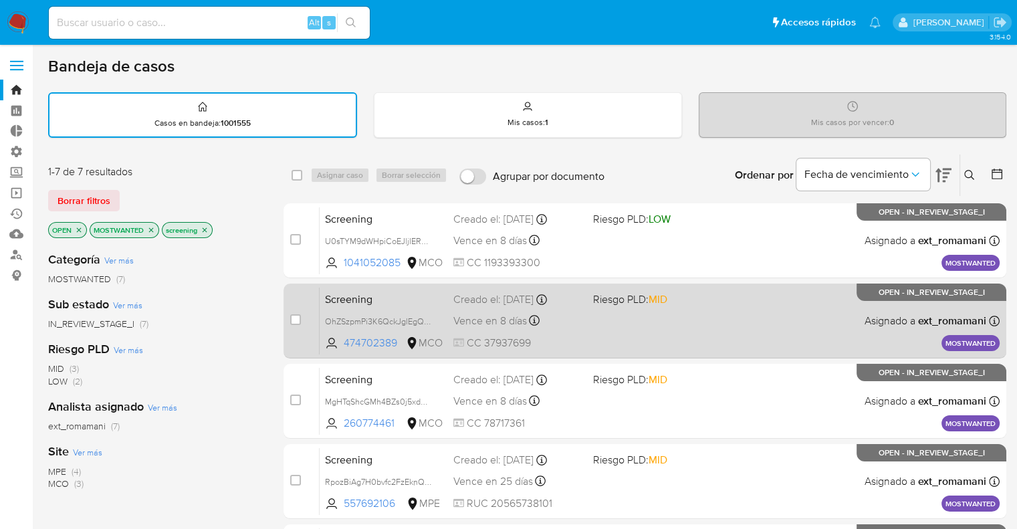
click at [388, 295] on span "Screening" at bounding box center [384, 297] width 118 height 17
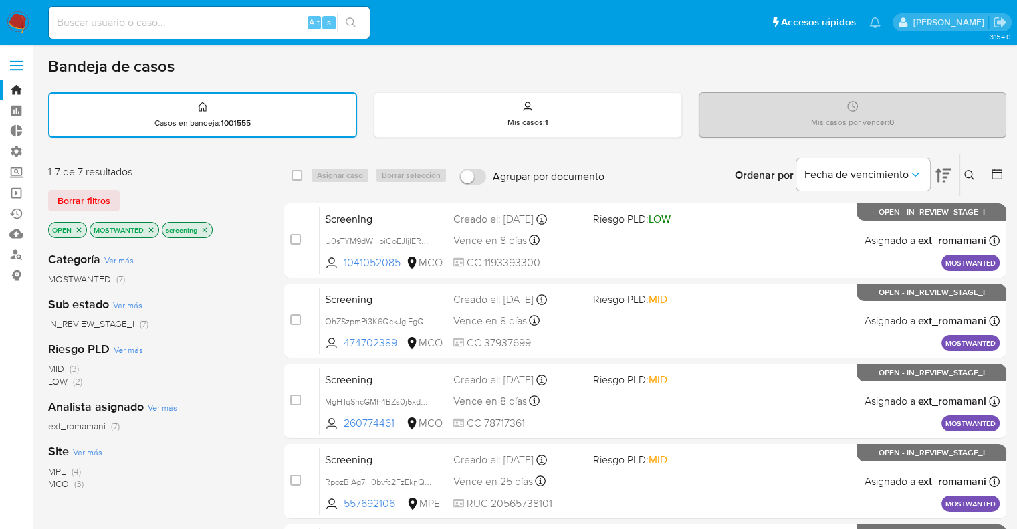
click at [152, 230] on icon "close-filter" at bounding box center [151, 229] width 5 height 5
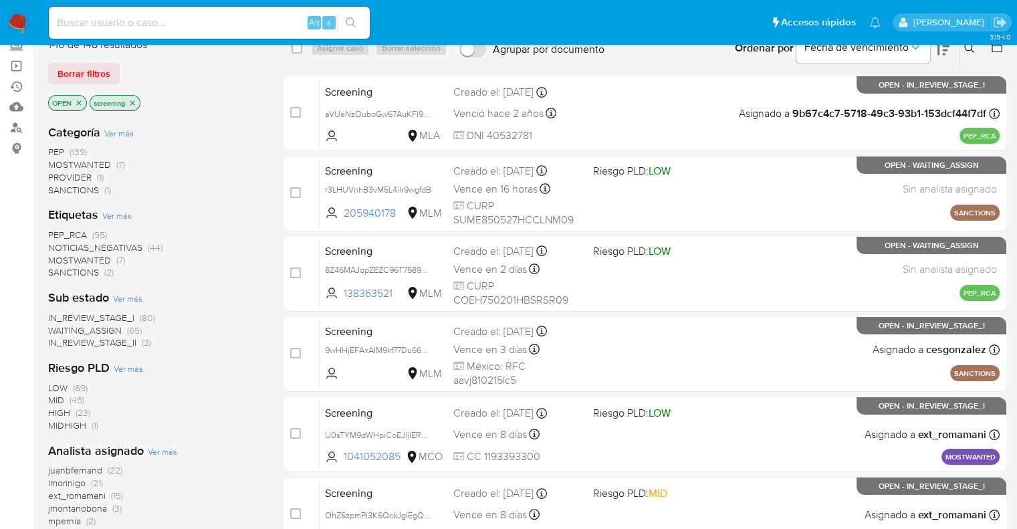
scroll to position [134, 0]
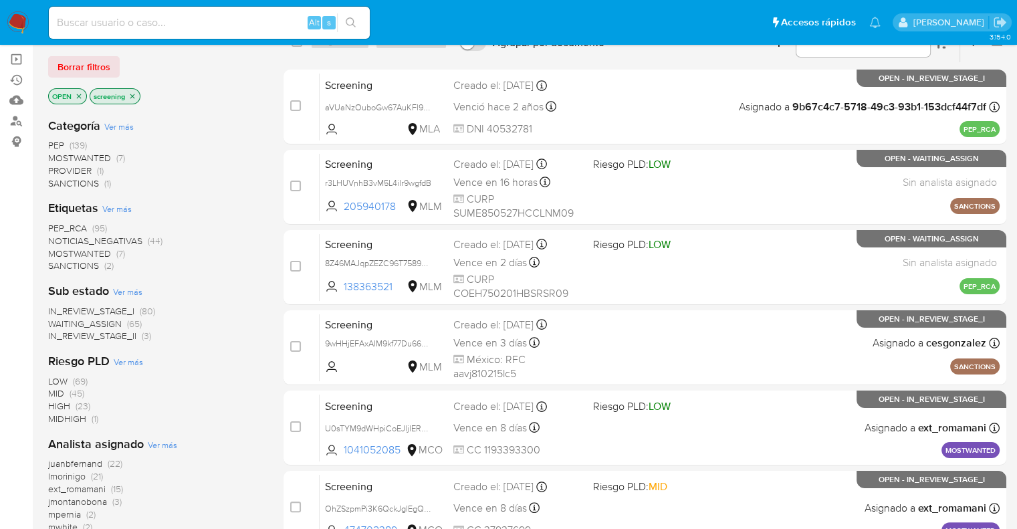
click at [53, 224] on span "PEP_RCA" at bounding box center [67, 227] width 39 height 13
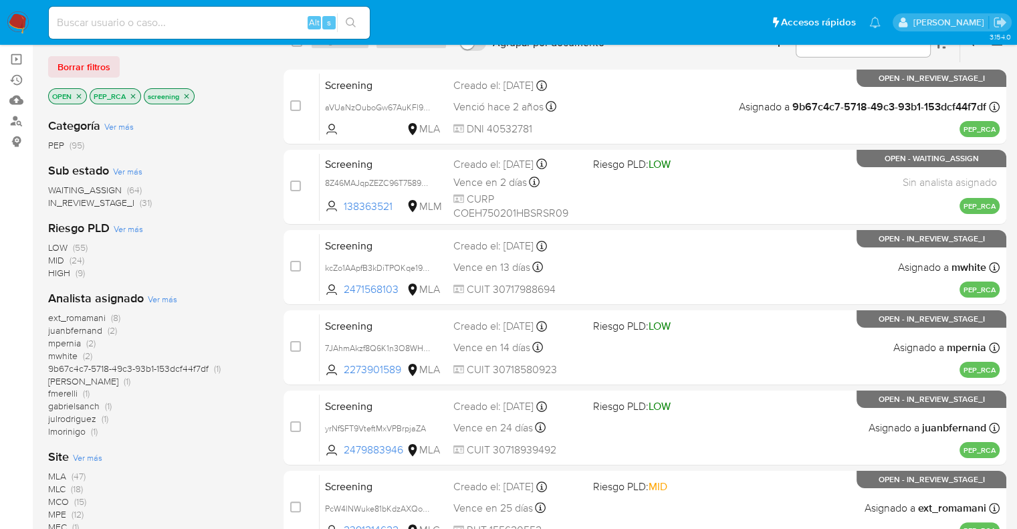
click at [199, 68] on div "Borrar filtros" at bounding box center [155, 66] width 214 height 21
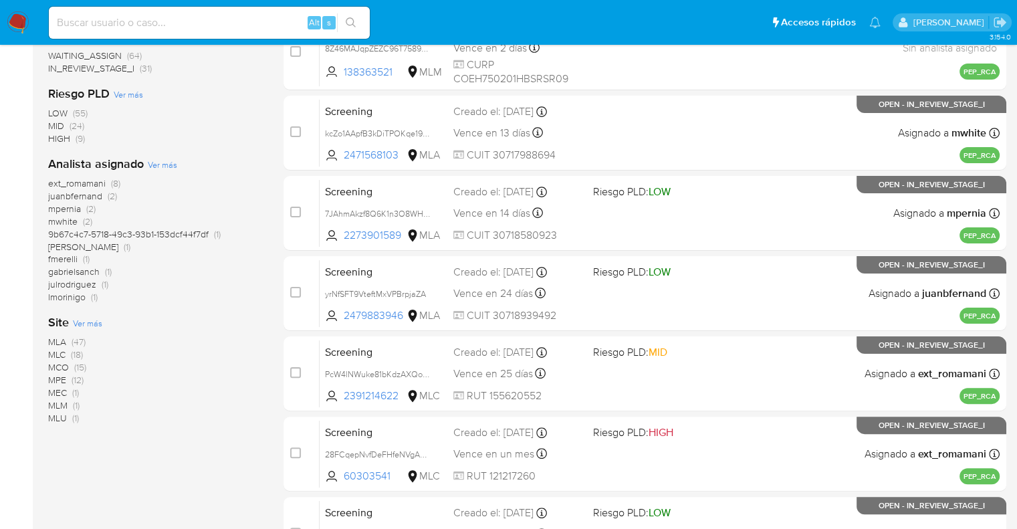
scroll to position [334, 0]
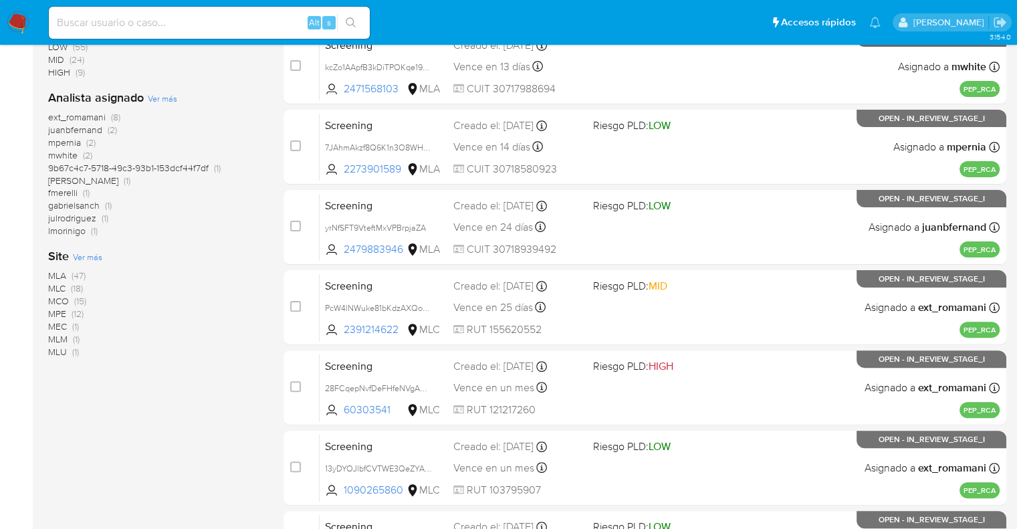
click at [53, 114] on span "ext_romamani" at bounding box center [76, 116] width 57 height 13
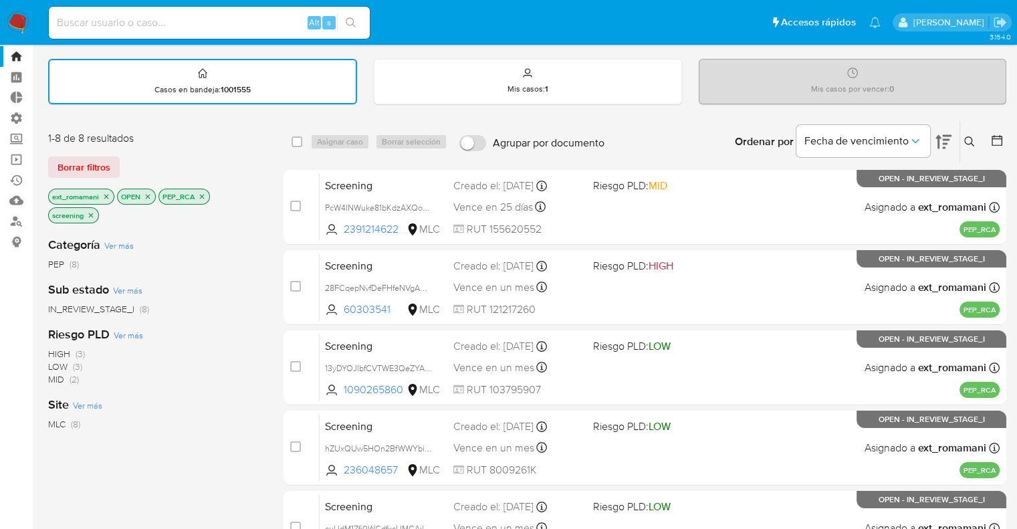
scroll to position [32, 0]
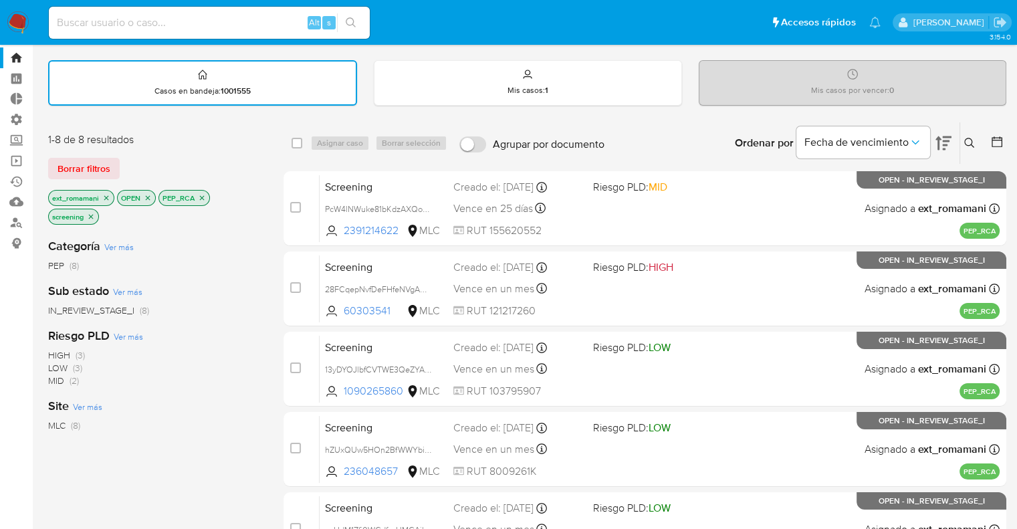
click at [107, 195] on icon "close-filter" at bounding box center [106, 197] width 5 height 5
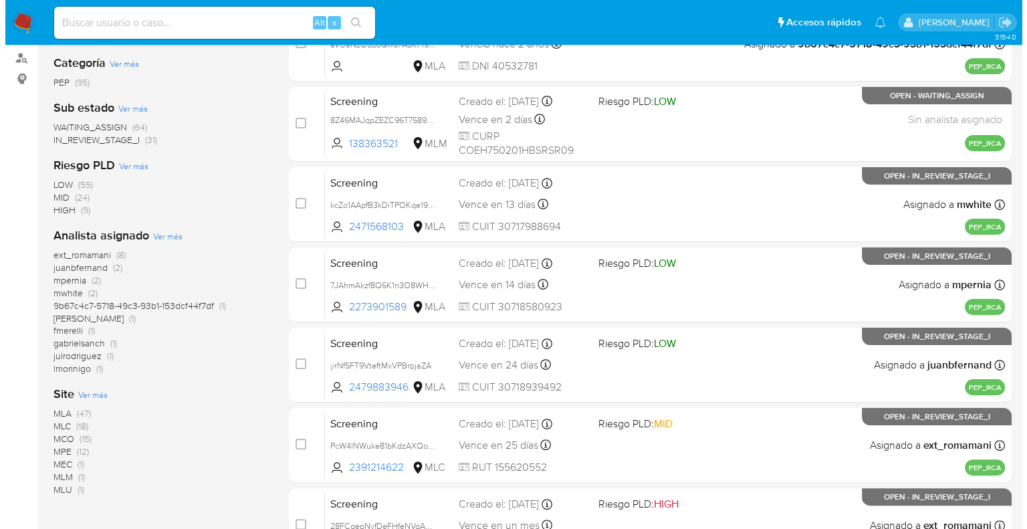
scroll to position [233, 0]
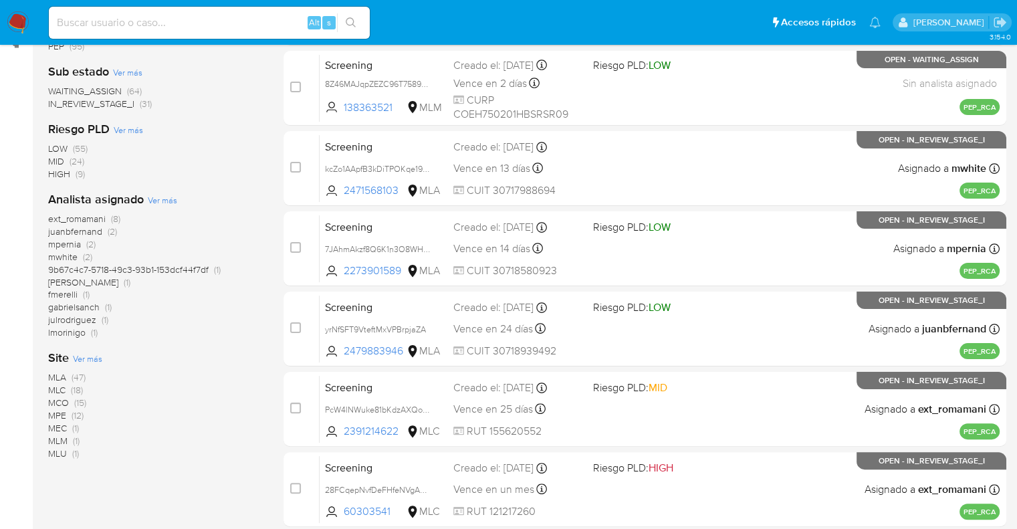
click at [78, 354] on span "Ver más" at bounding box center [87, 358] width 29 height 12
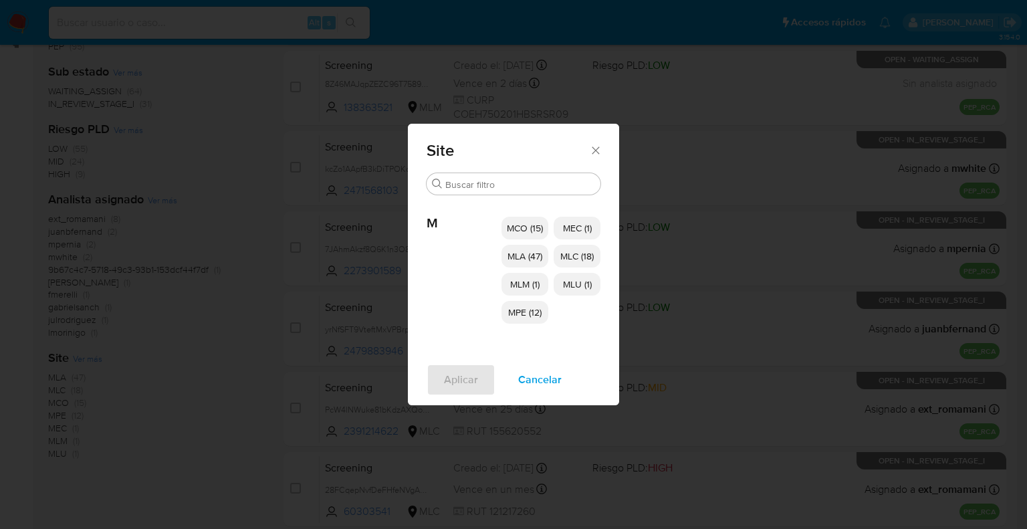
click at [540, 233] on span "MCO (15)" at bounding box center [525, 227] width 36 height 13
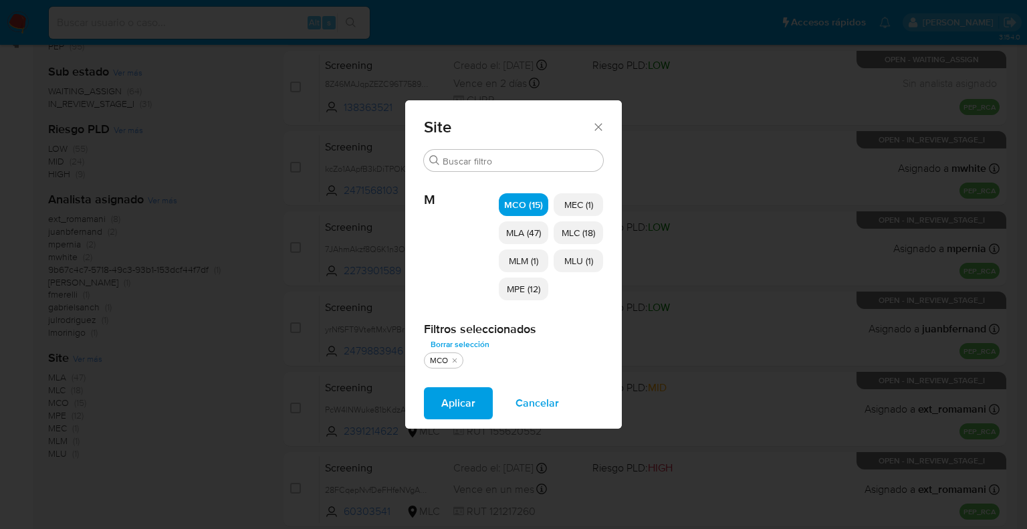
click at [537, 259] on span "MLM (1)" at bounding box center [523, 260] width 29 height 13
click at [539, 290] on span "MPE (12)" at bounding box center [523, 288] width 33 height 13
click at [590, 201] on span "MEC (1)" at bounding box center [578, 204] width 29 height 13
click at [588, 232] on span "MLC (18)" at bounding box center [578, 232] width 33 height 13
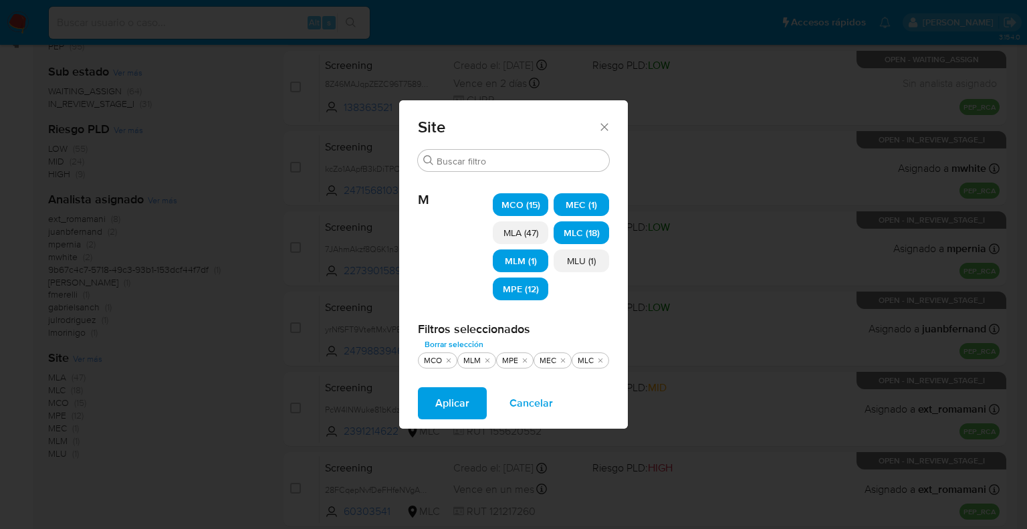
click at [588, 265] on span "MLU (1)" at bounding box center [581, 260] width 29 height 13
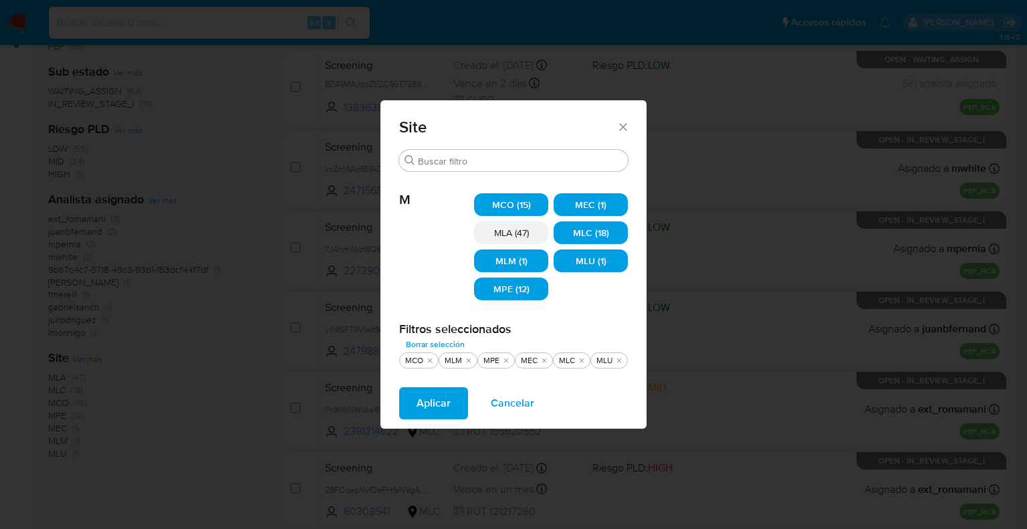
click at [459, 402] on button "Aplicar" at bounding box center [433, 403] width 69 height 32
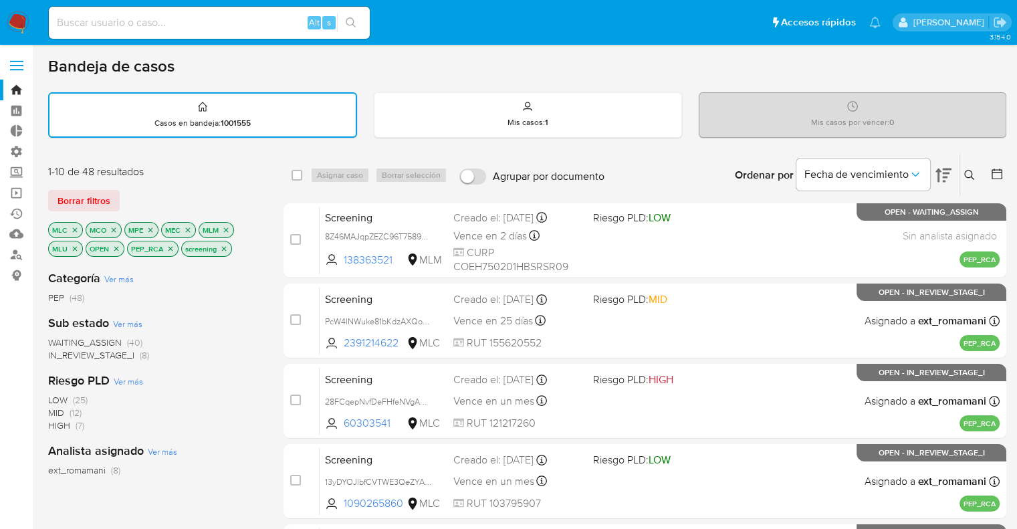
click at [62, 342] on span "WAITING_ASSIGN" at bounding box center [85, 342] width 74 height 13
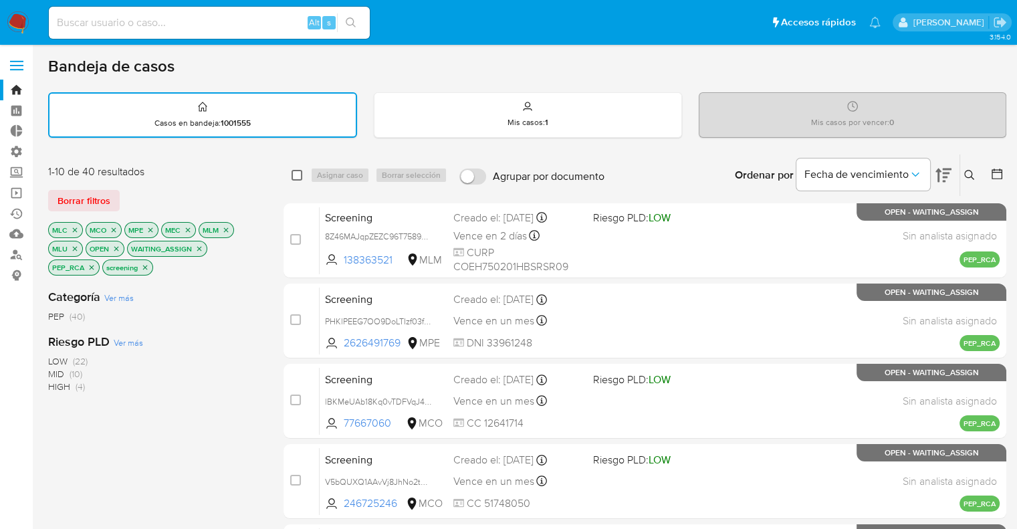
click at [297, 178] on input "checkbox" at bounding box center [296, 175] width 11 height 11
checkbox input "true"
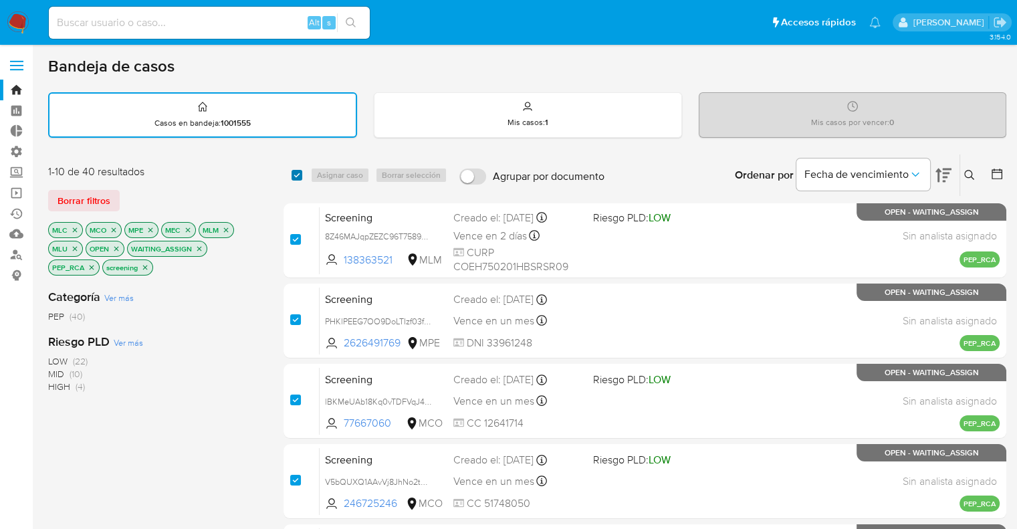
checkbox input "true"
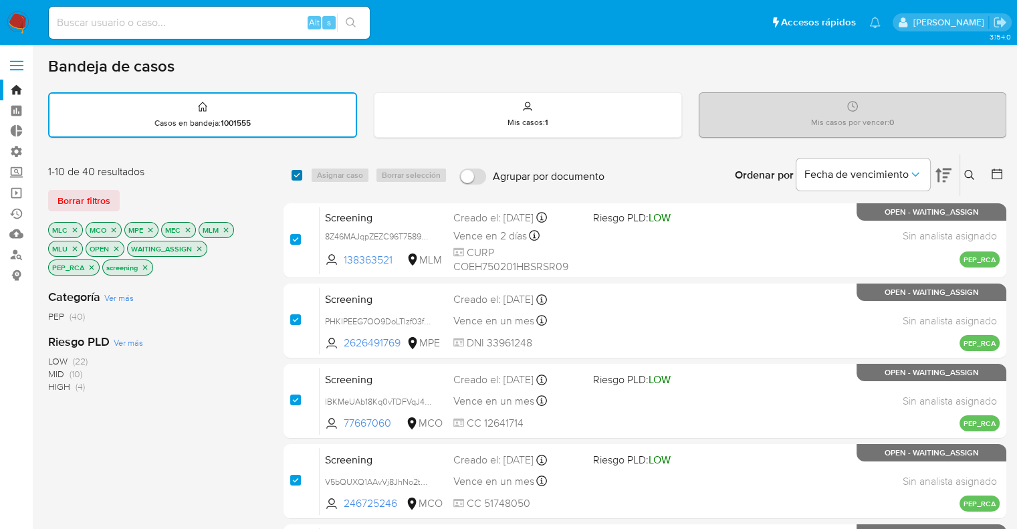
checkbox input "true"
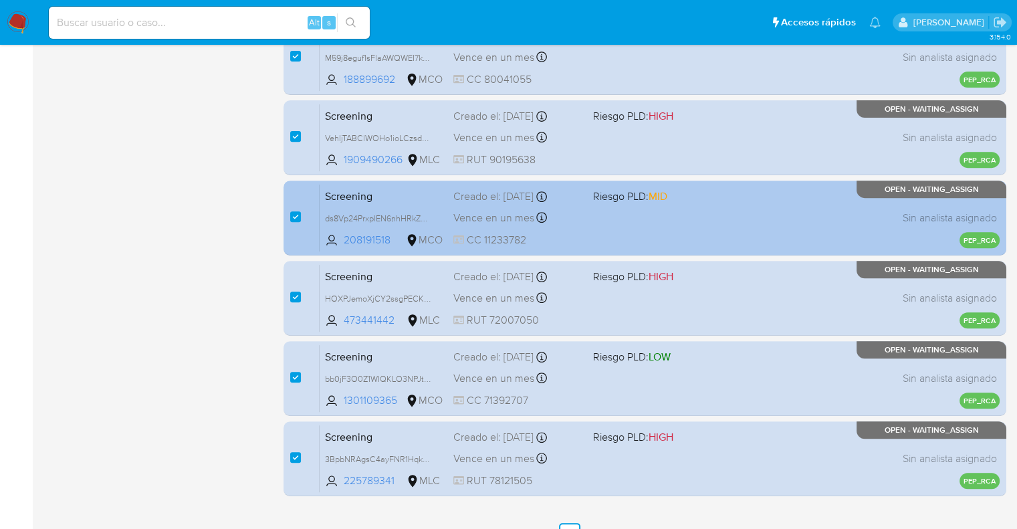
scroll to position [527, 0]
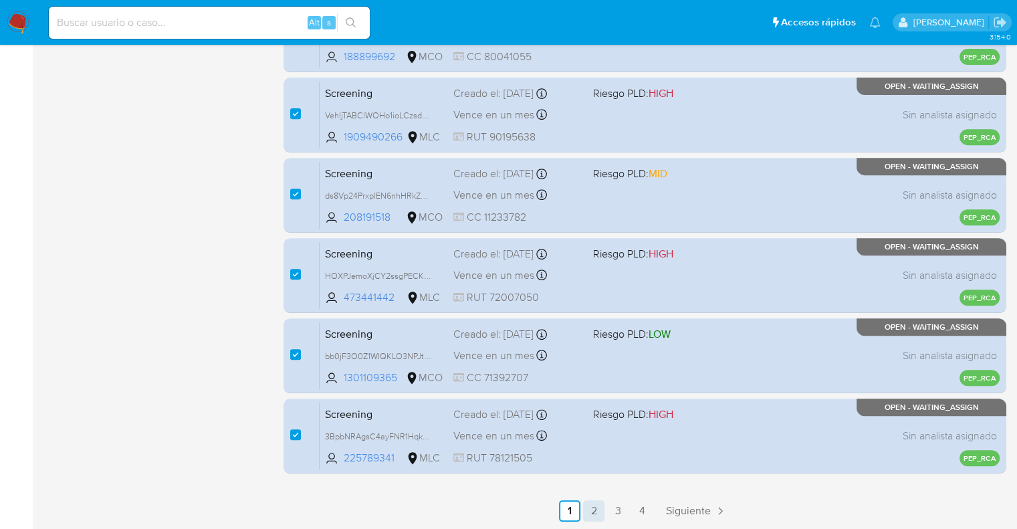
click at [596, 513] on link "2" at bounding box center [593, 510] width 21 height 21
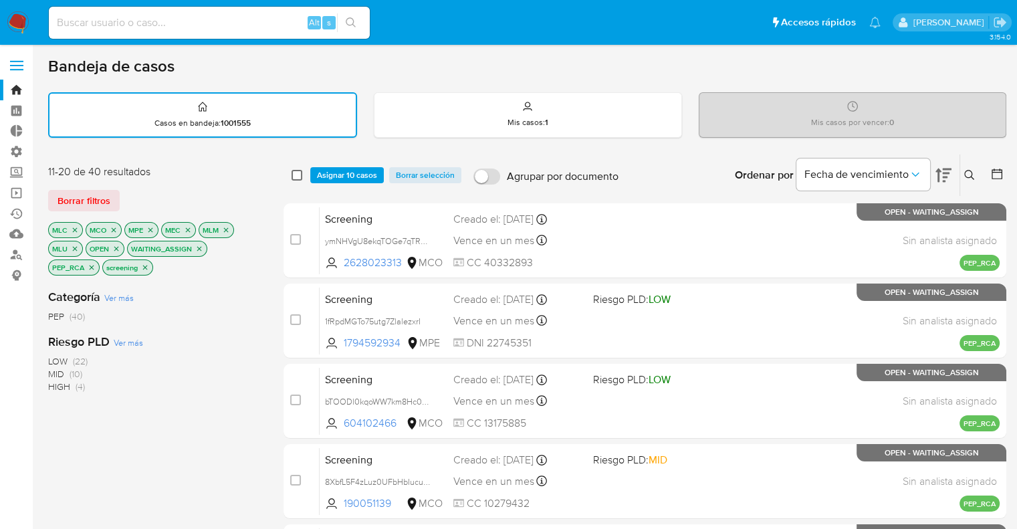
click at [297, 173] on input "checkbox" at bounding box center [296, 175] width 11 height 11
checkbox input "true"
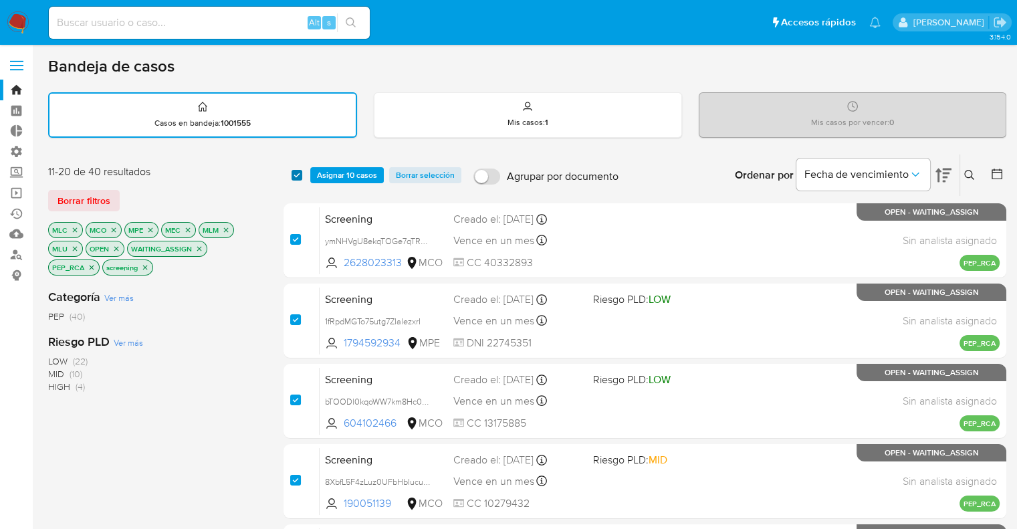
checkbox input "true"
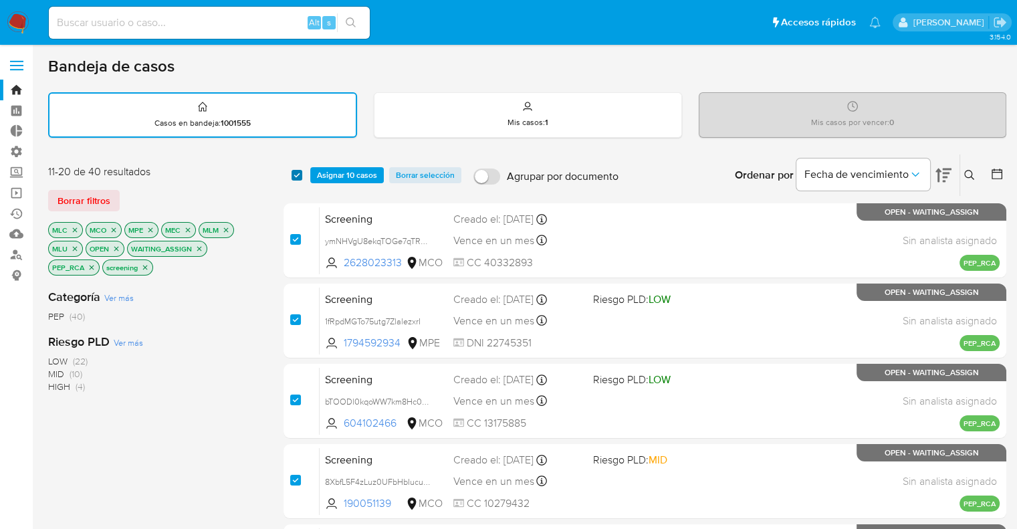
checkbox input "true"
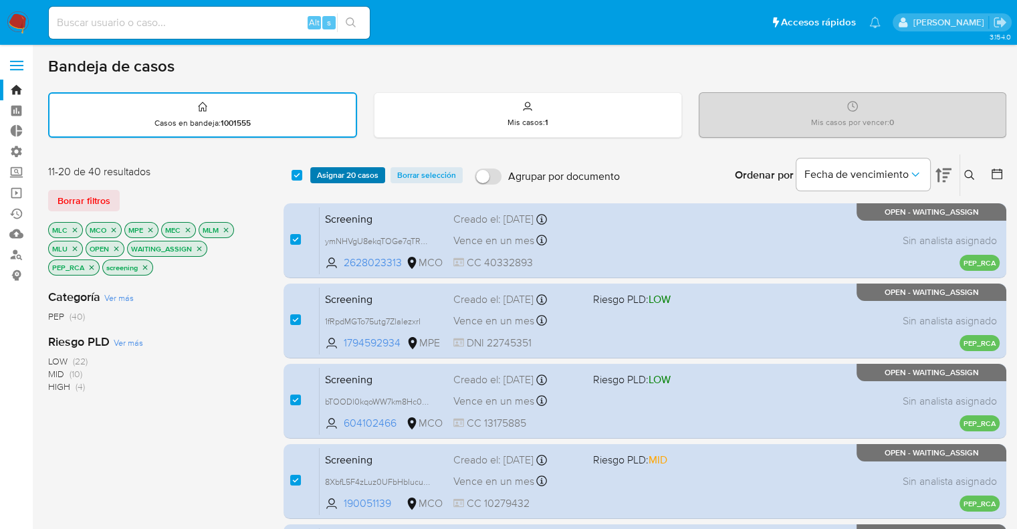
click at [329, 173] on span "Asignar 20 casos" at bounding box center [348, 174] width 62 height 13
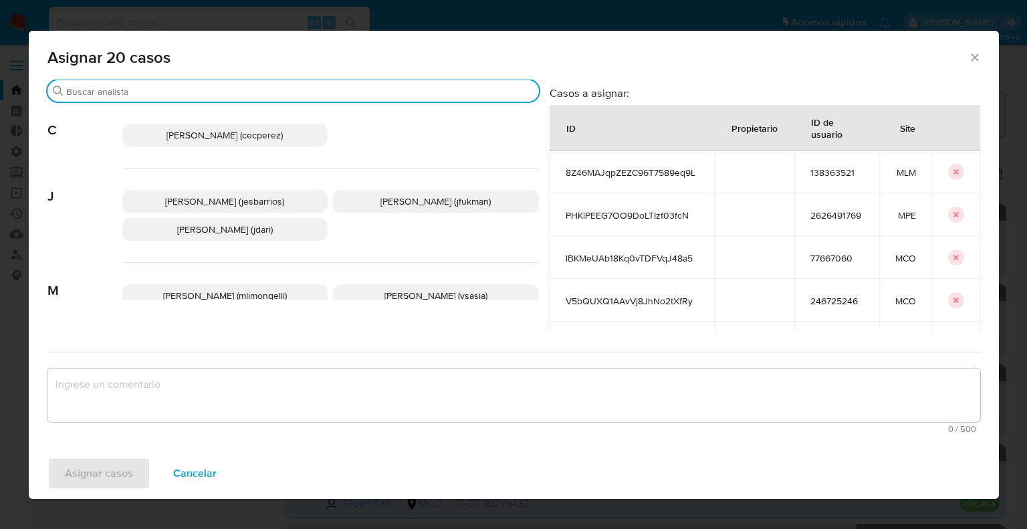
click at [293, 94] on input "Buscar" at bounding box center [299, 92] width 467 height 12
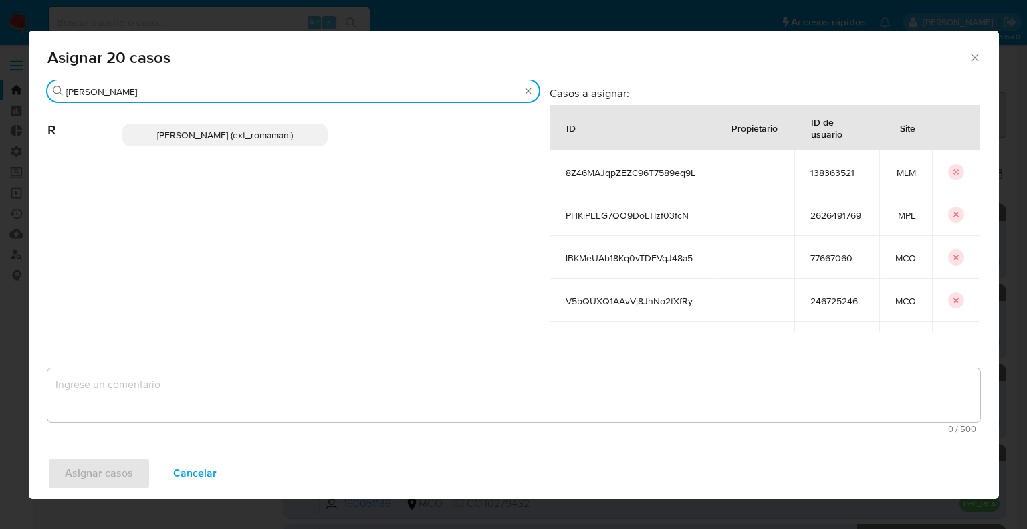
type input "rosa"
click at [302, 134] on p "Rosalia Mamani (ext_romamani)" at bounding box center [225, 135] width 206 height 23
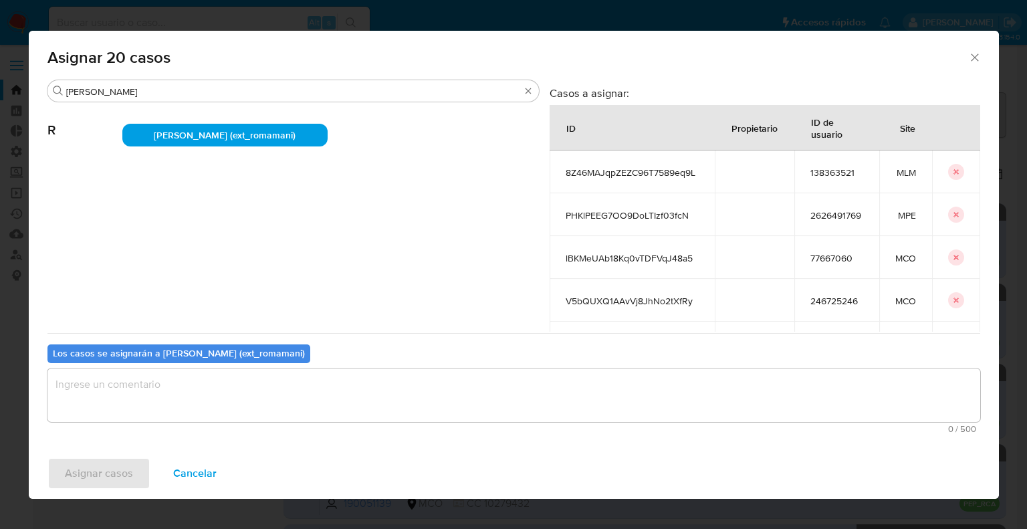
click at [237, 392] on textarea "assign-modal" at bounding box center [513, 394] width 933 height 53
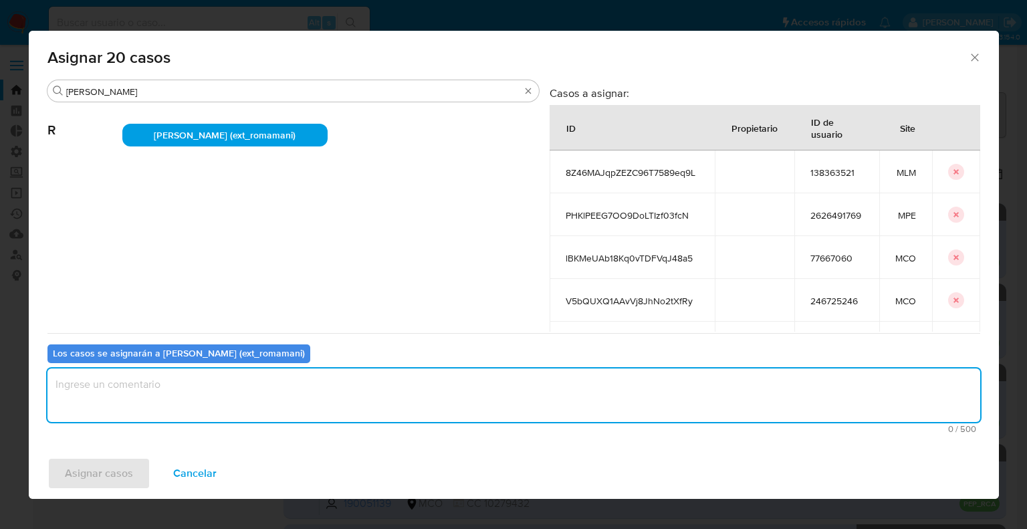
paste textarea "Asignación."
type textarea "Asignación."
click at [144, 467] on button "Asignar casos" at bounding box center [98, 473] width 103 height 32
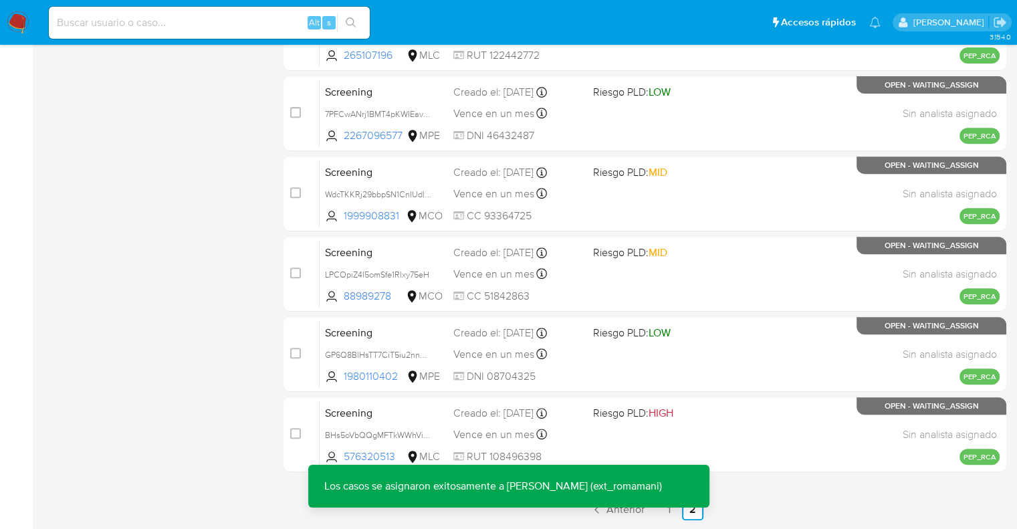
scroll to position [527, 0]
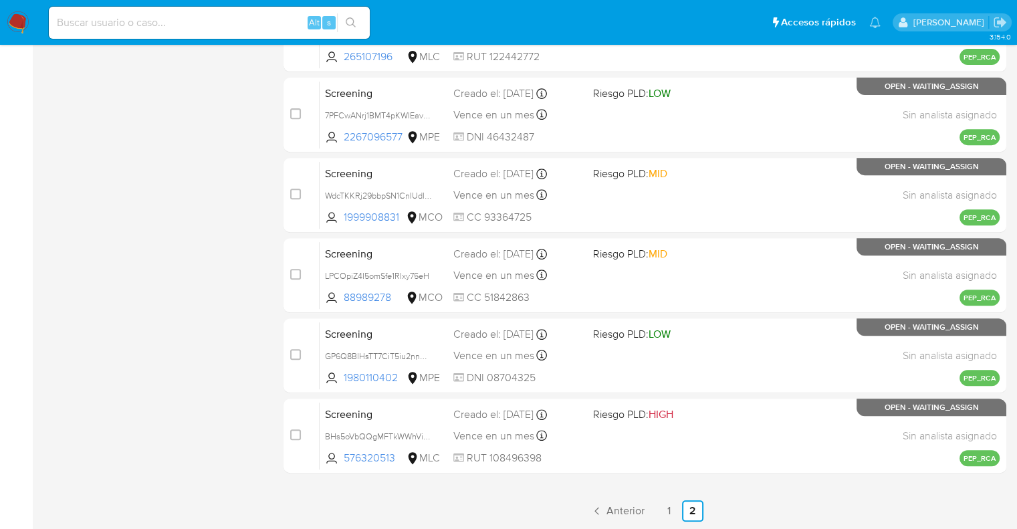
click at [668, 513] on p "Los casos se asignaron exitosamente a Rosalia Mamani (ext_romamani)" at bounding box center [493, 528] width 370 height 43
click at [668, 513] on link "1" at bounding box center [668, 510] width 21 height 21
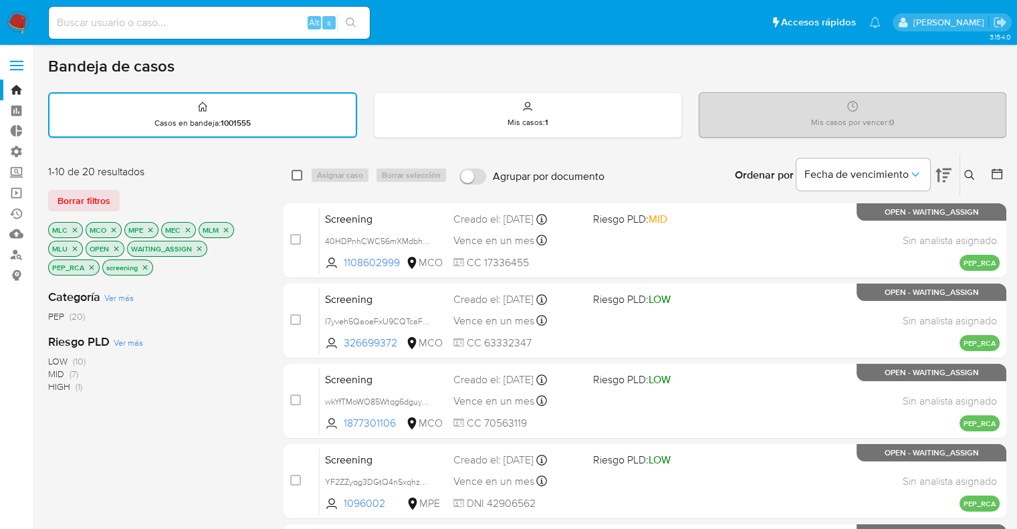
click at [291, 176] on input "checkbox" at bounding box center [296, 175] width 11 height 11
checkbox input "true"
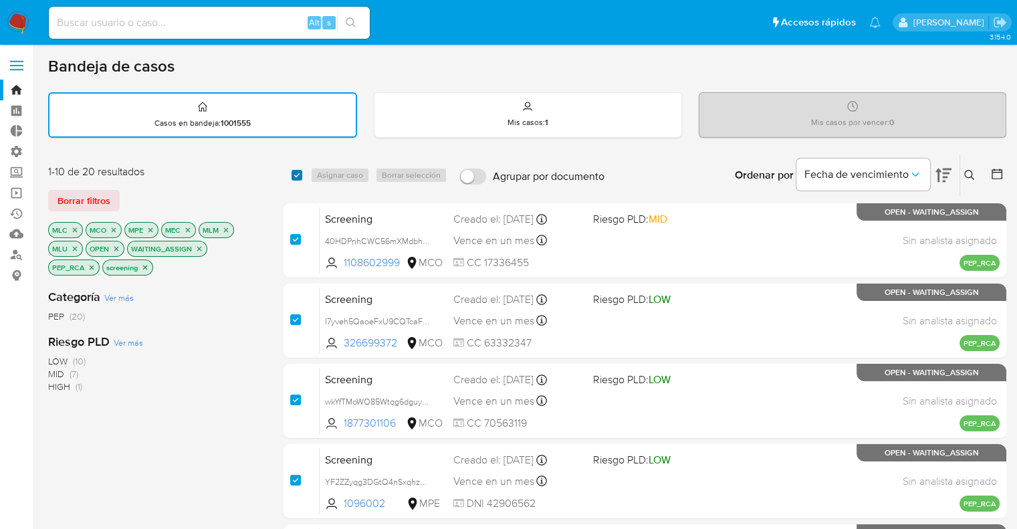
checkbox input "true"
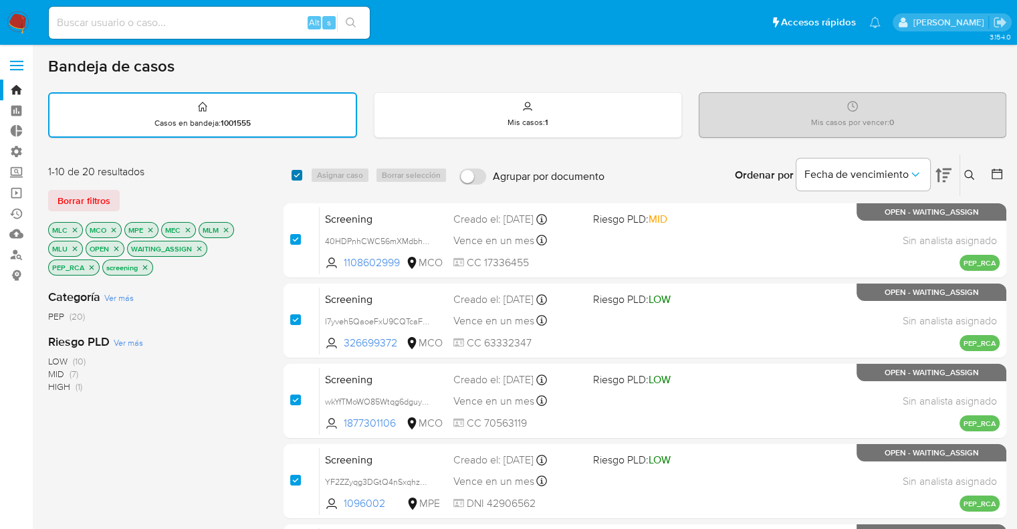
checkbox input "true"
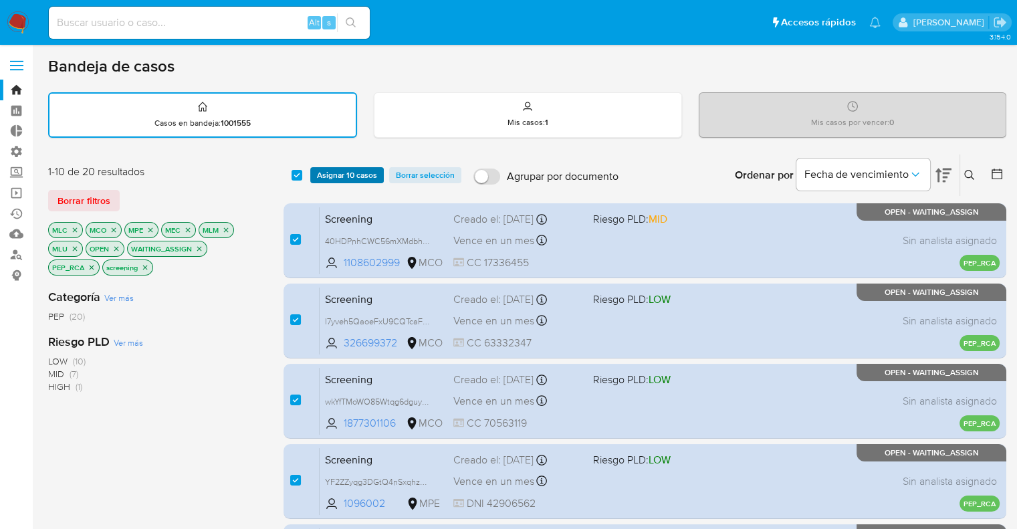
click at [318, 177] on span "Asignar 10 casos" at bounding box center [347, 174] width 60 height 13
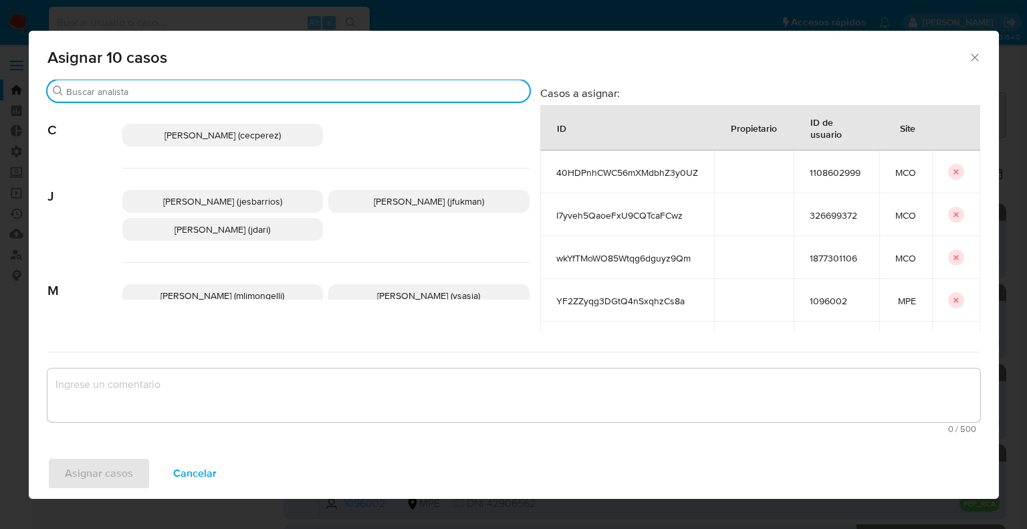
click at [303, 96] on input "Buscar" at bounding box center [295, 92] width 458 height 12
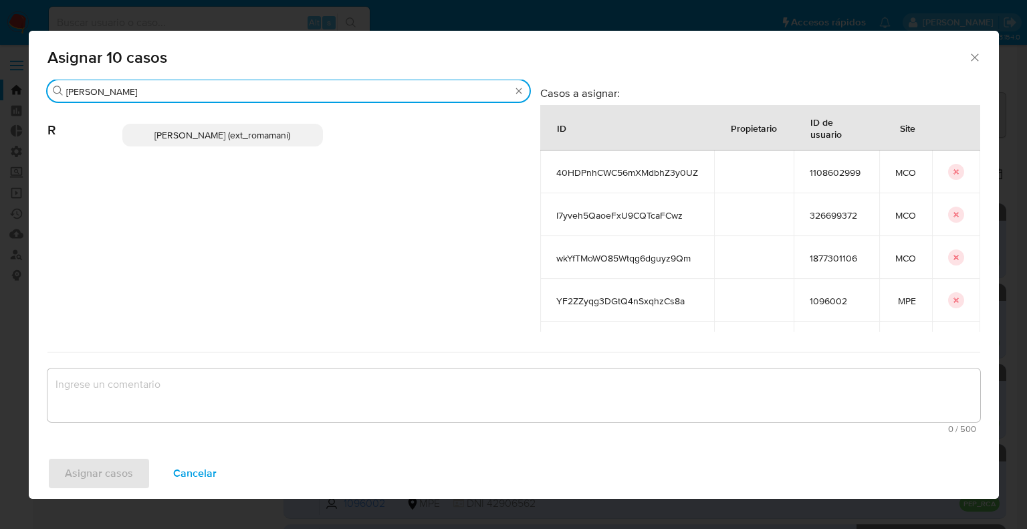
type input "rosa"
click at [307, 138] on p "Rosalia Mamani (ext_romamani)" at bounding box center [222, 135] width 201 height 23
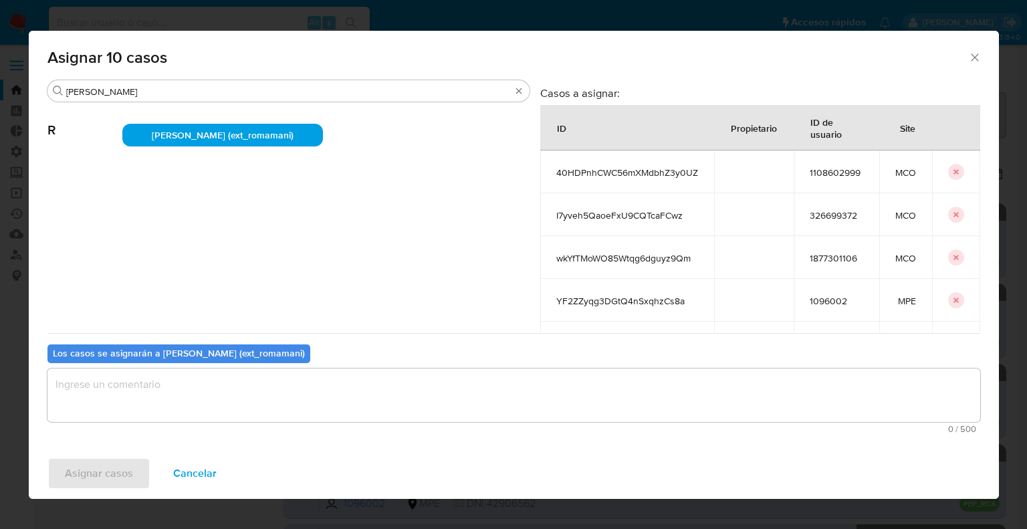
click at [278, 390] on textarea "assign-modal" at bounding box center [513, 394] width 933 height 53
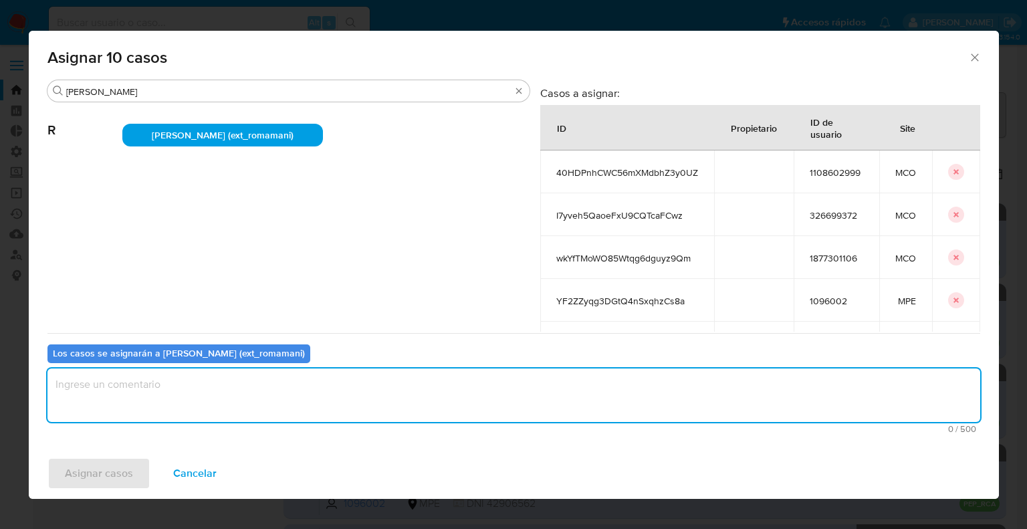
paste textarea "Asignación."
type textarea "Asignación."
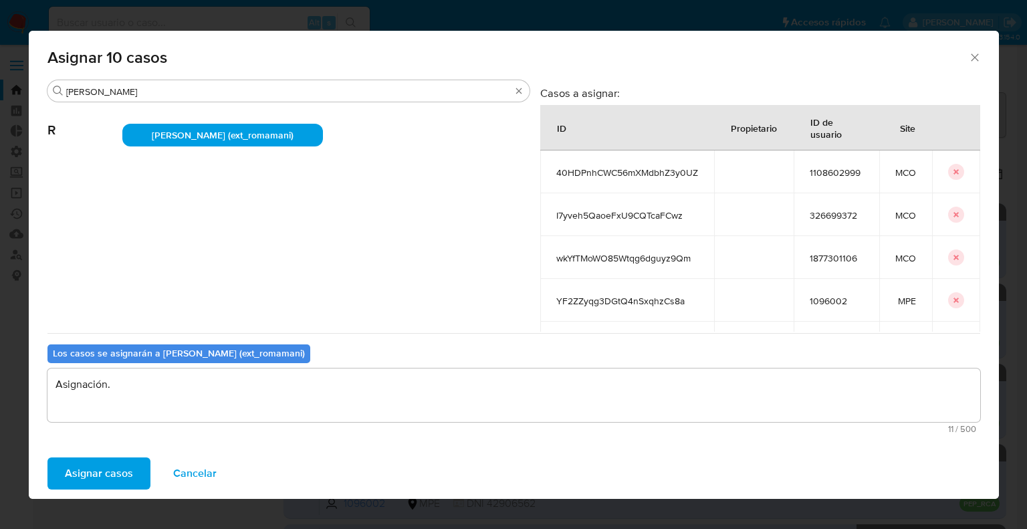
click at [142, 467] on button "Asignar casos" at bounding box center [98, 473] width 103 height 32
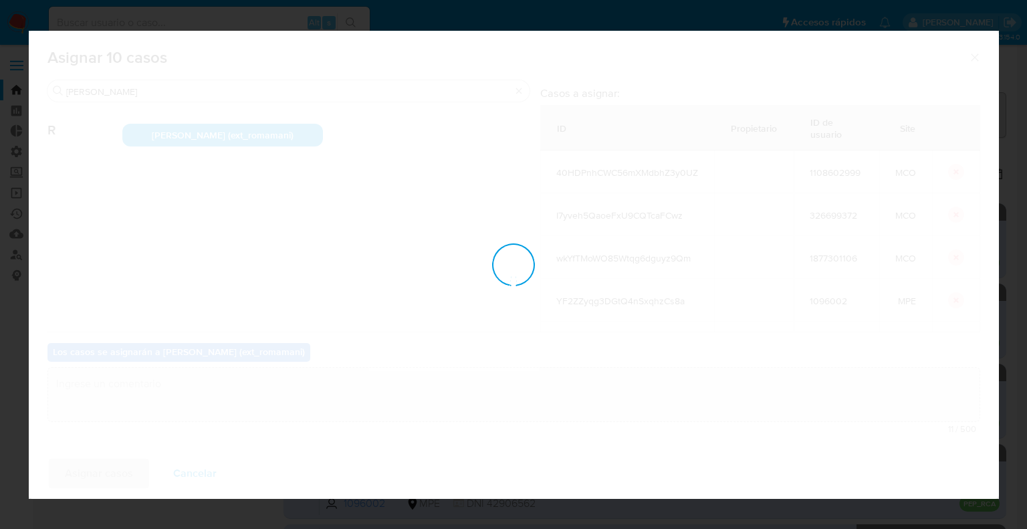
checkbox input "false"
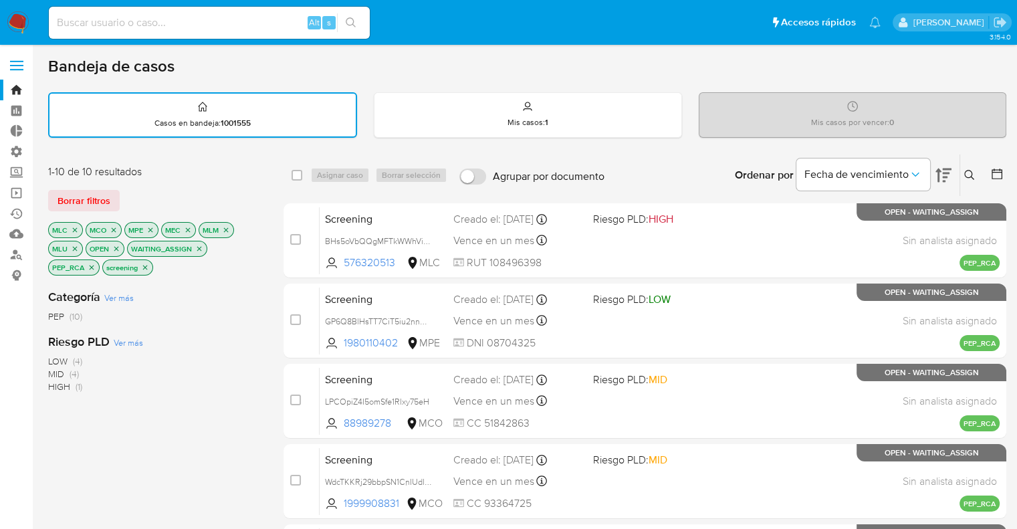
click at [157, 191] on div "Borrar filtros" at bounding box center [155, 200] width 214 height 21
click at [112, 195] on button "Borrar filtros" at bounding box center [84, 200] width 72 height 21
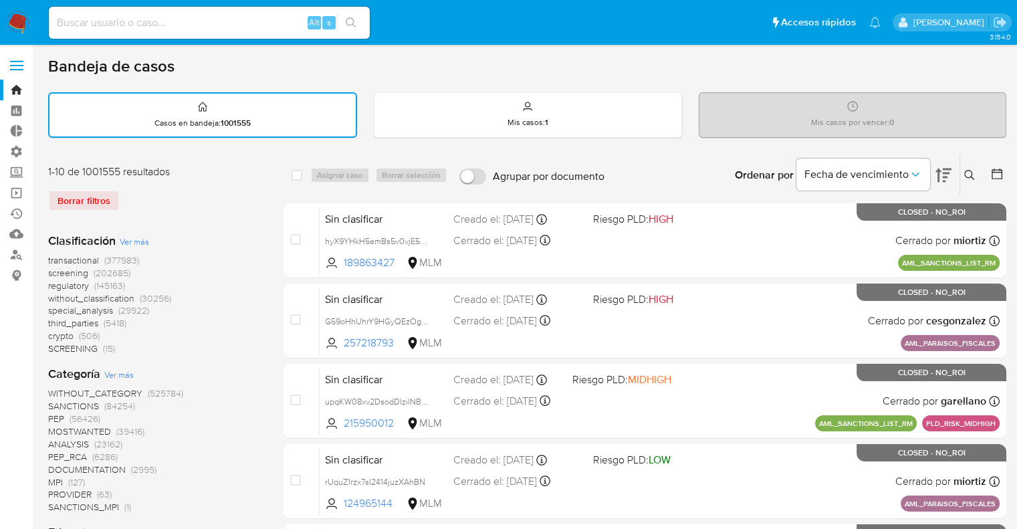
click at [52, 269] on span "screening" at bounding box center [68, 272] width 40 height 13
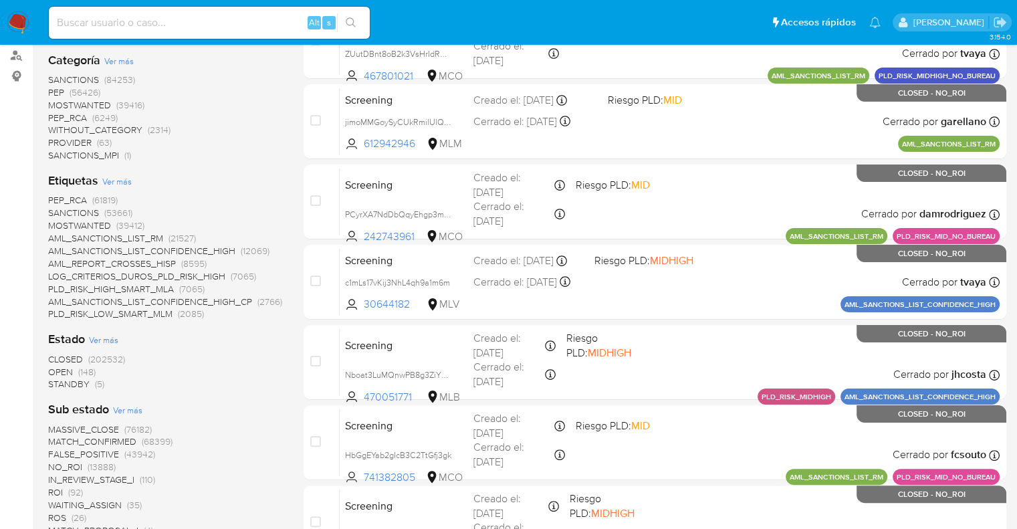
scroll to position [201, 0]
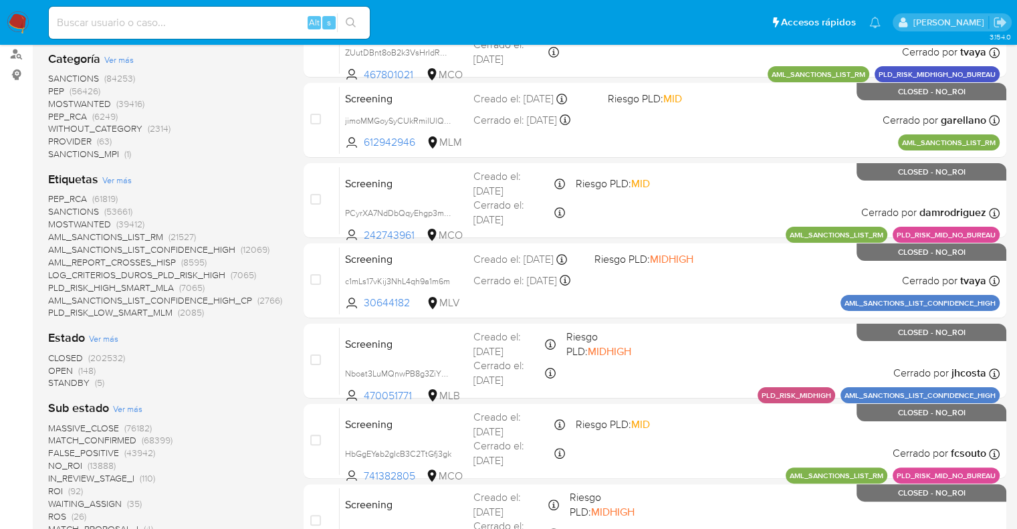
click at [56, 368] on span "OPEN" at bounding box center [60, 370] width 25 height 13
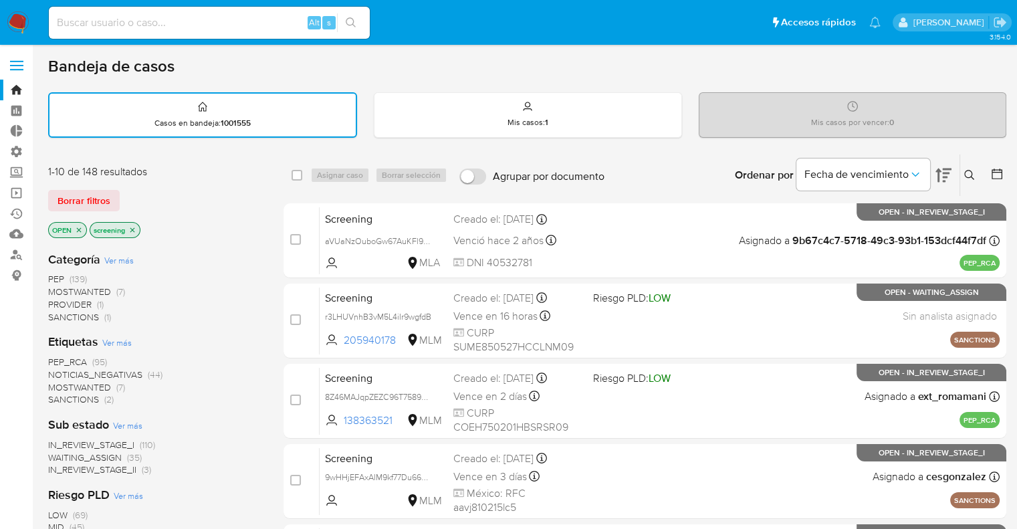
click at [138, 198] on div "Borrar filtros" at bounding box center [155, 200] width 214 height 21
click at [683, 20] on ul "Pausado Ver notificaciones Alt s Accesos rápidos Presiona las siguientes teclas…" at bounding box center [464, 21] width 845 height 33
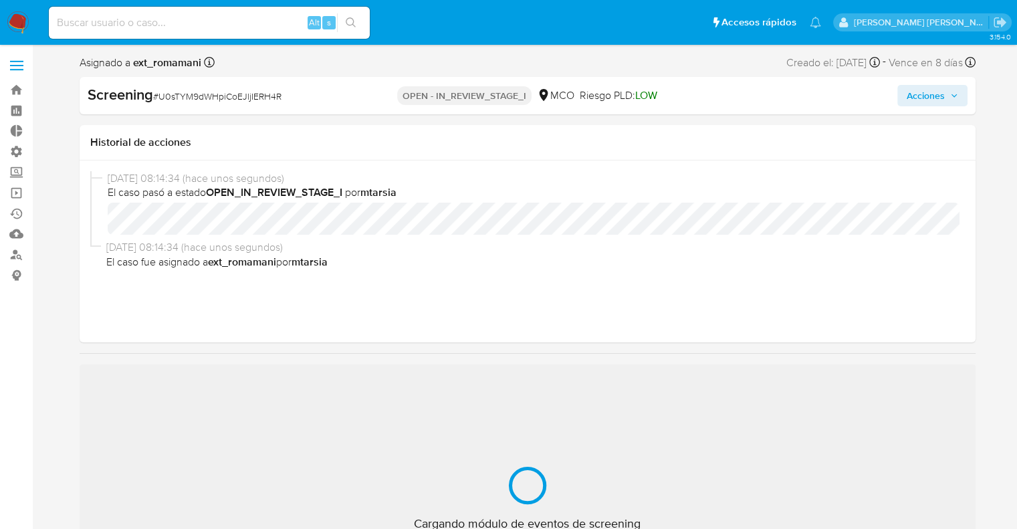
scroll to position [67, 0]
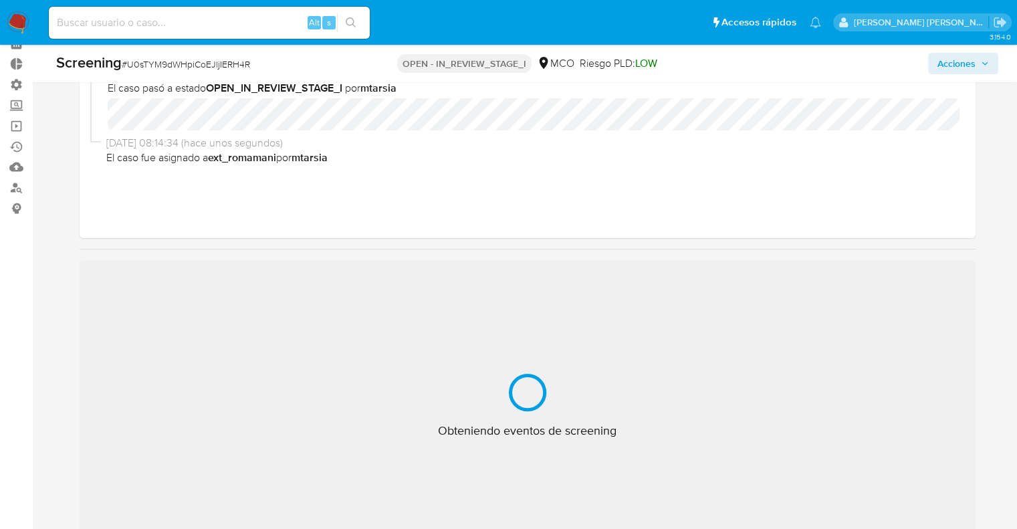
select select "10"
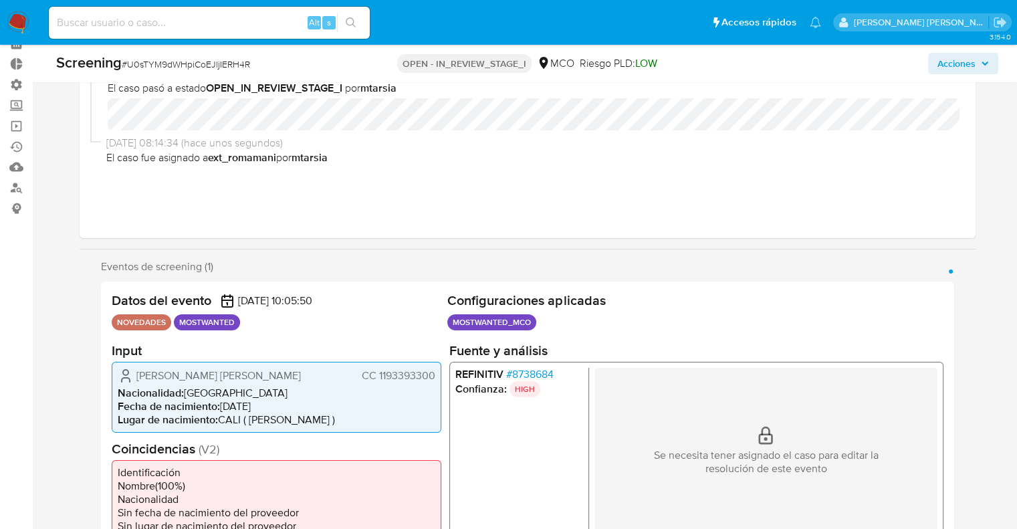
click at [390, 262] on div "Eventos de screening (1) Página 1" at bounding box center [527, 266] width 853 height 13
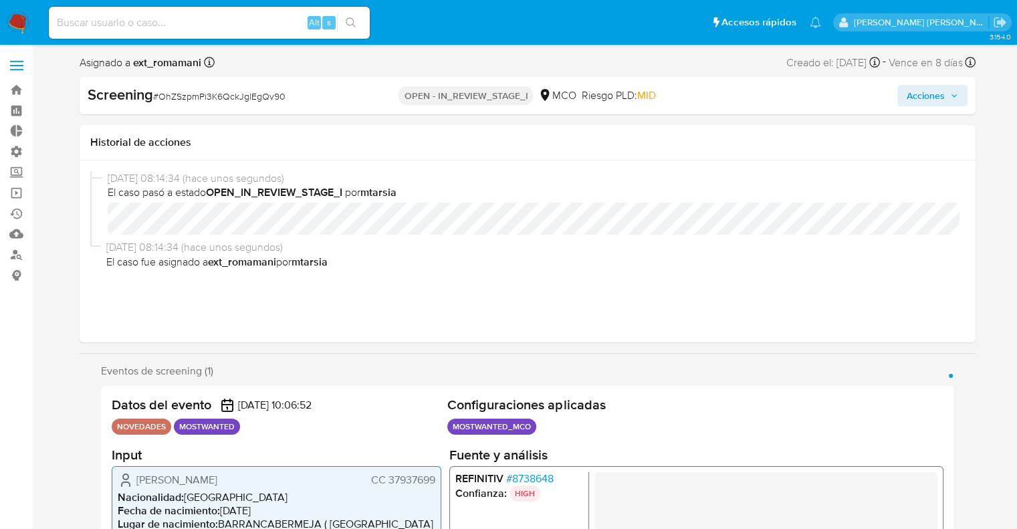
select select "10"
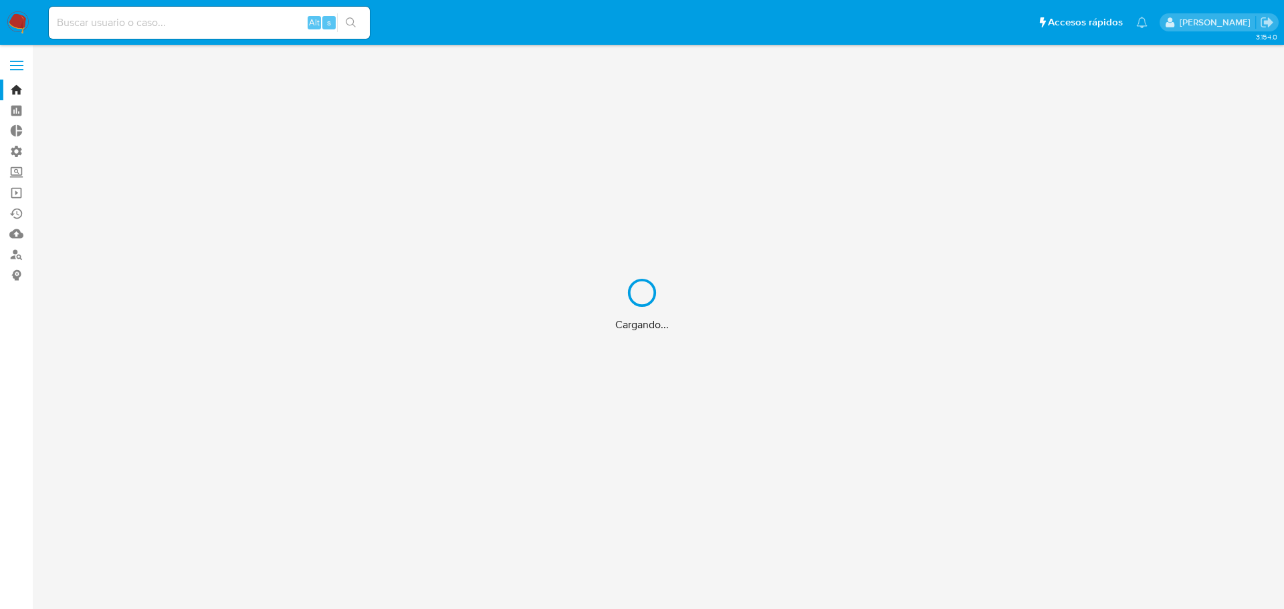
click at [25, 176] on div "Cargando..." at bounding box center [642, 304] width 1284 height 609
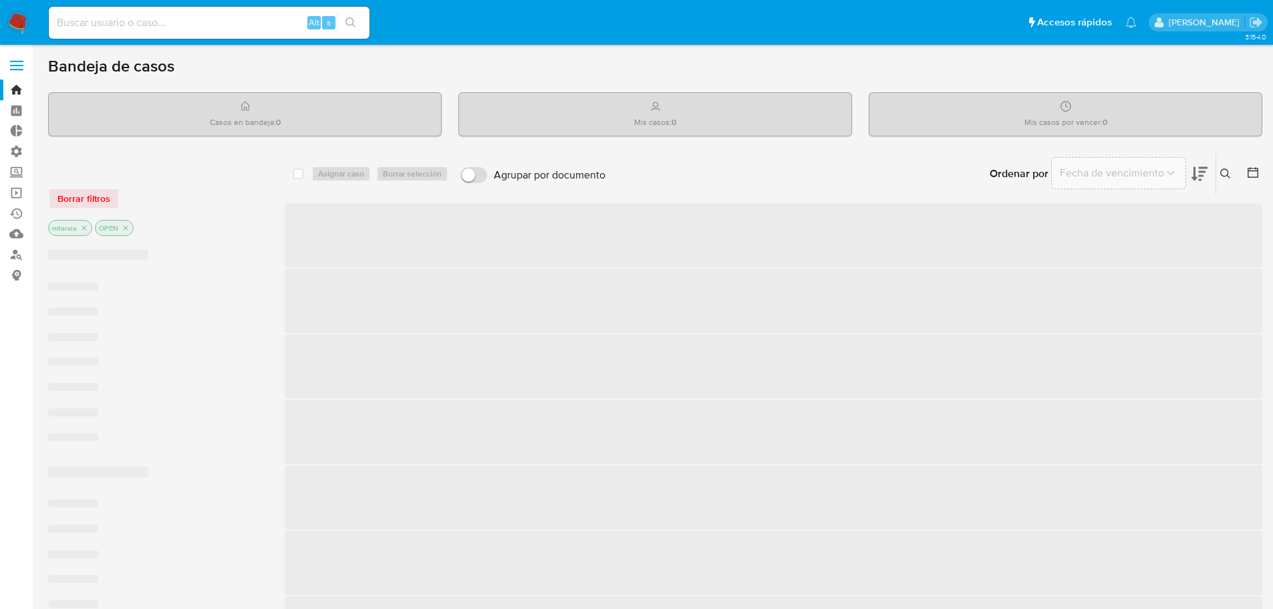
click at [24, 176] on label "Screening" at bounding box center [79, 172] width 159 height 21
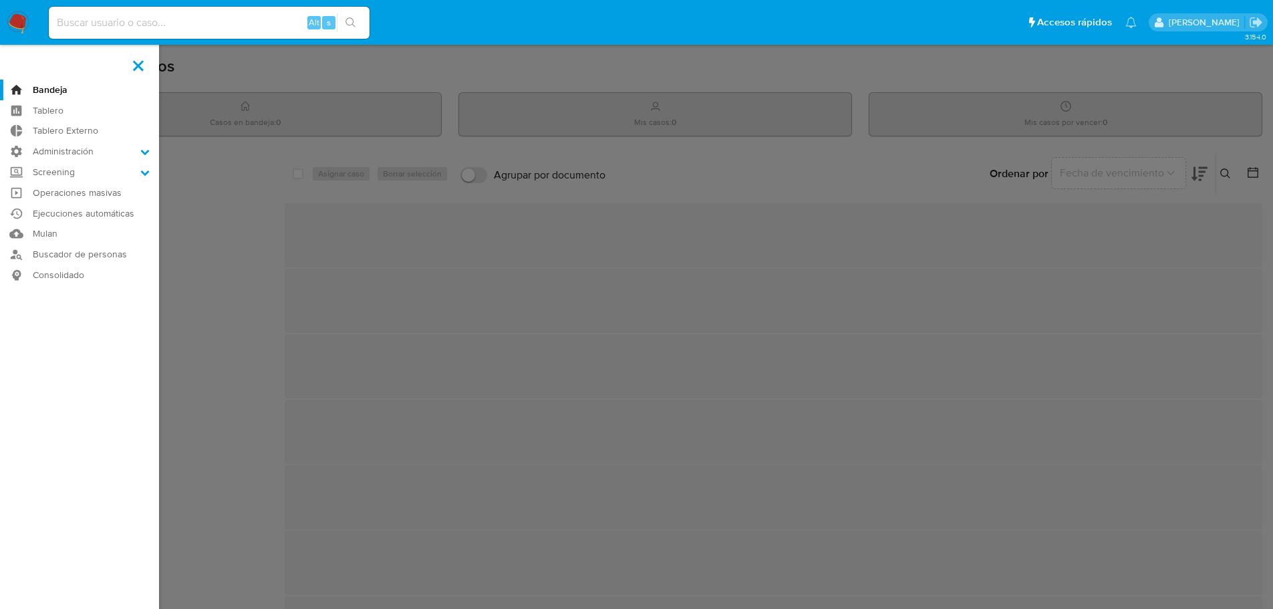
click at [0, 0] on input "Screening" at bounding box center [0, 0] width 0 height 0
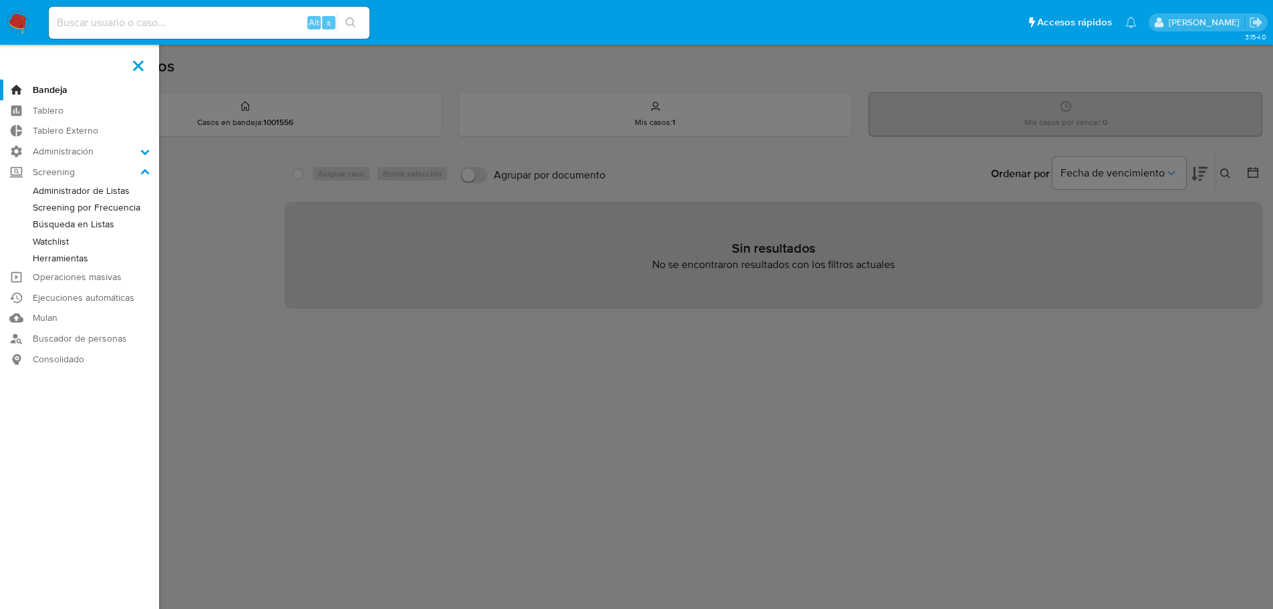
click at [83, 262] on link "Herramientas" at bounding box center [79, 258] width 159 height 17
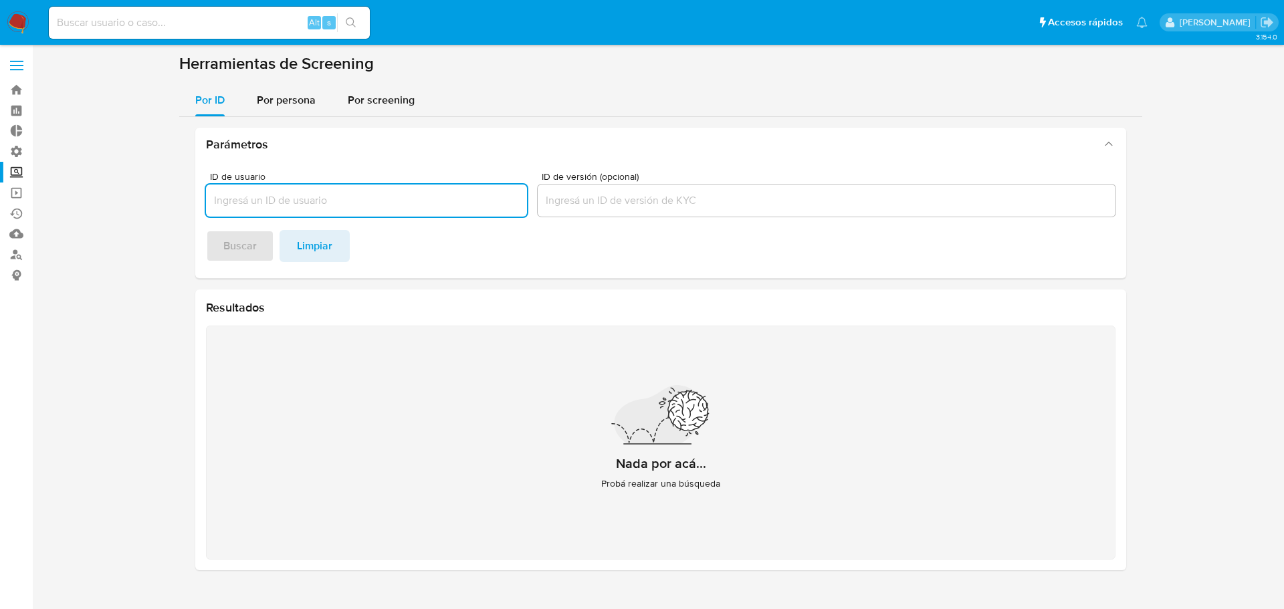
click at [19, 170] on label "Screening" at bounding box center [79, 172] width 159 height 21
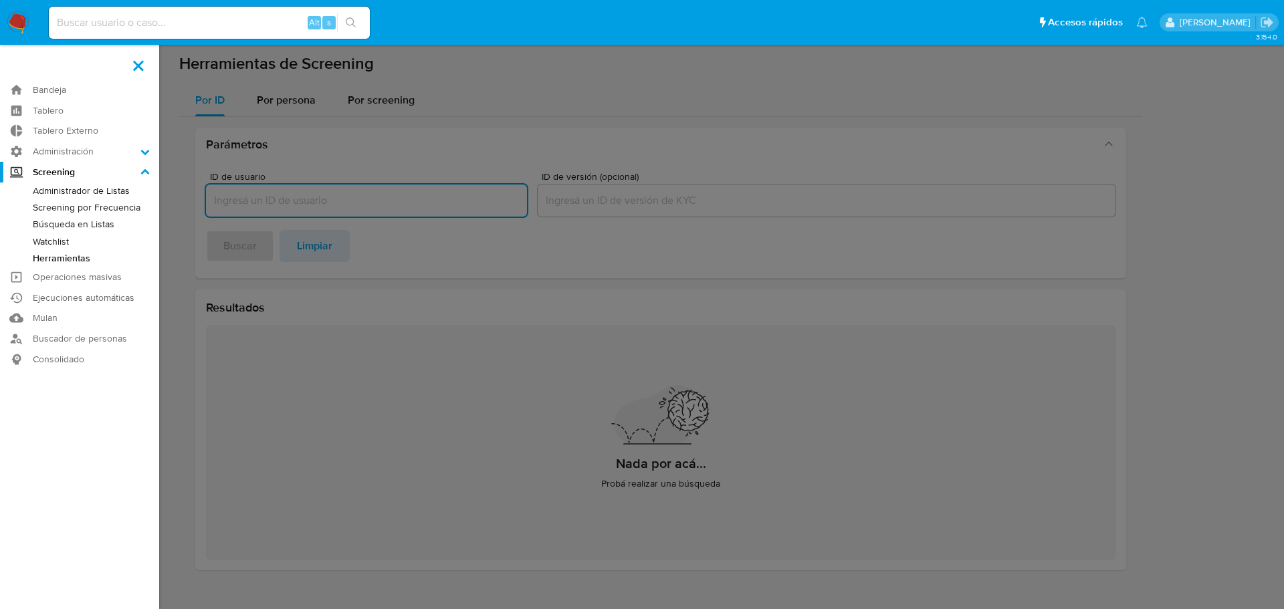
click at [0, 0] on input "Screening" at bounding box center [0, 0] width 0 height 0
click at [41, 224] on link "Búsqueda en Listas" at bounding box center [79, 224] width 159 height 17
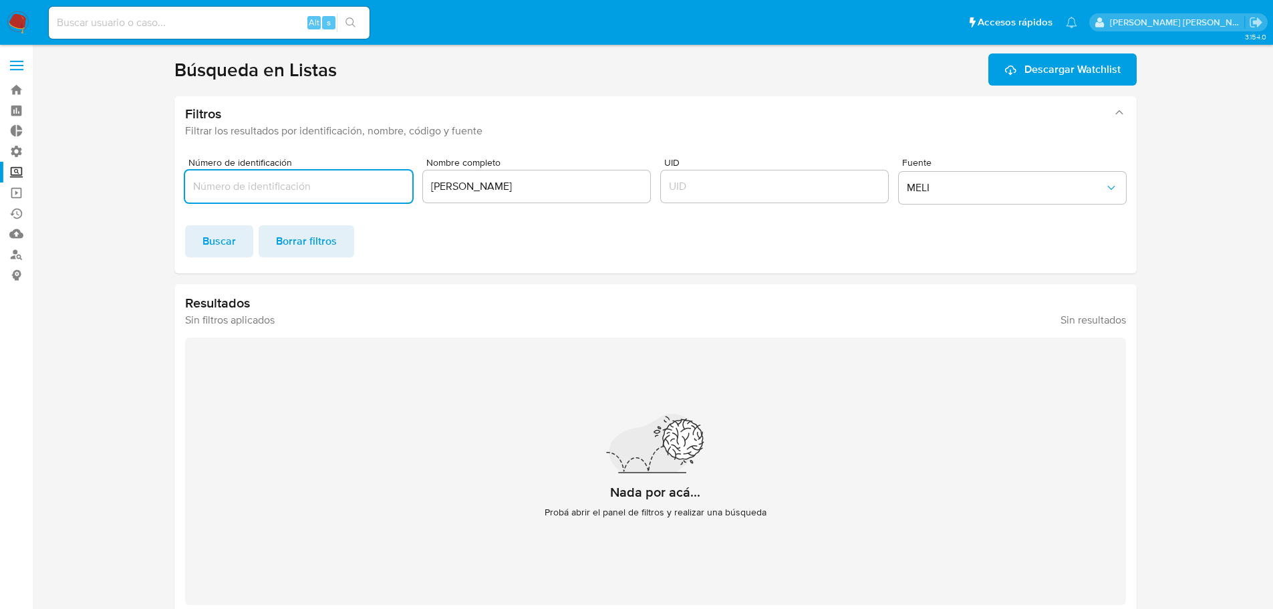
click at [24, 174] on label "Screening" at bounding box center [79, 172] width 159 height 21
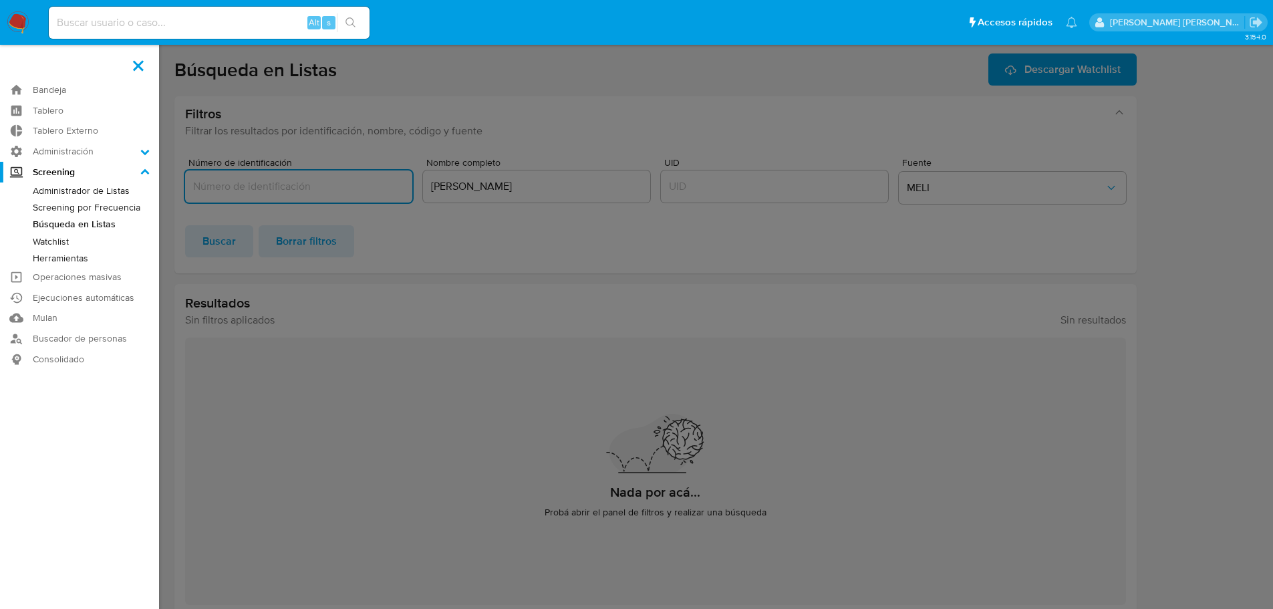
click at [0, 0] on input "Screening" at bounding box center [0, 0] width 0 height 0
click at [41, 259] on link "Herramientas" at bounding box center [79, 258] width 159 height 17
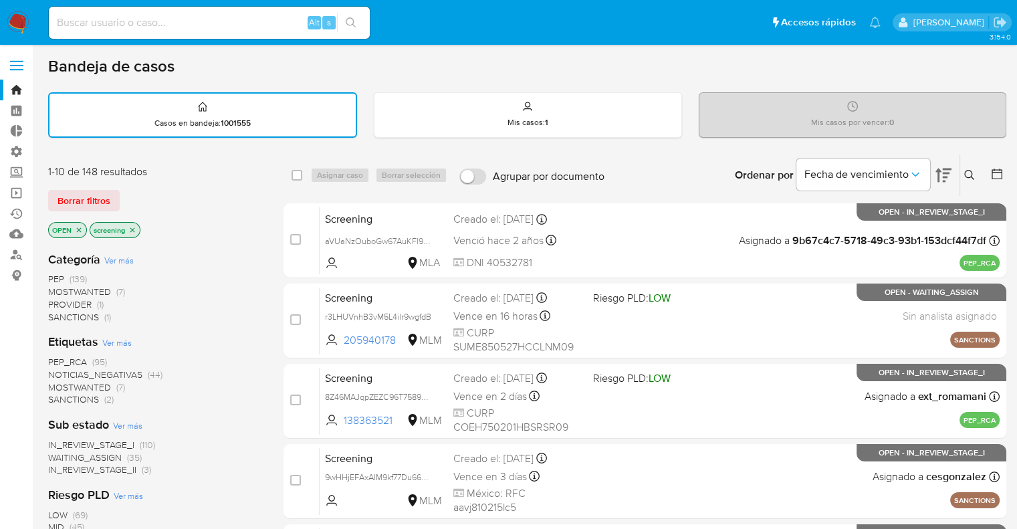
click at [717, 13] on ul "Pausado Ver notificaciones Alt s Accesos rápidos Presiona las siguientes teclas…" at bounding box center [464, 21] width 845 height 33
click at [388, 15] on ul "Pausado Ver notificaciones Alt s Accesos rápidos Presiona las siguientes teclas…" at bounding box center [464, 21] width 845 height 33
click at [671, 41] on nav "Pausado Ver notificaciones Alt s Accesos rápidos Presiona las siguientes teclas…" at bounding box center [508, 22] width 1017 height 45
click at [332, 56] on div "Bandeja de casos" at bounding box center [527, 66] width 958 height 20
